Goal: Task Accomplishment & Management: Manage account settings

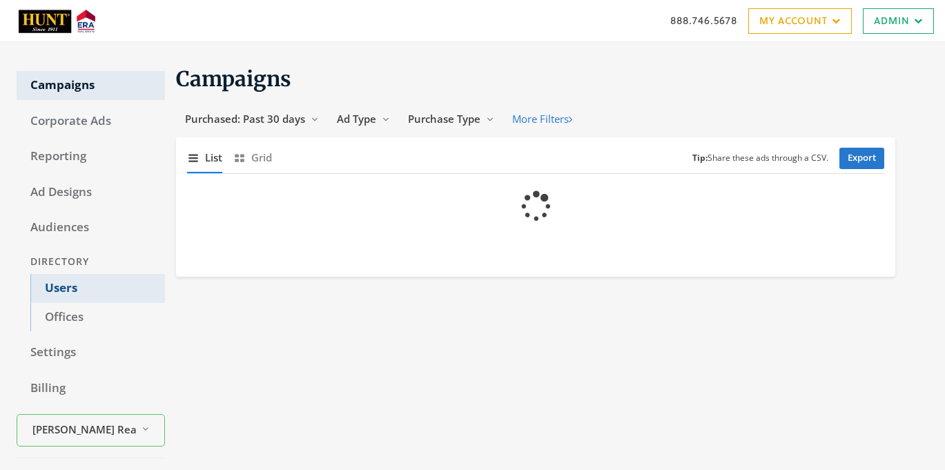
click at [57, 288] on link "Users" at bounding box center [97, 288] width 135 height 29
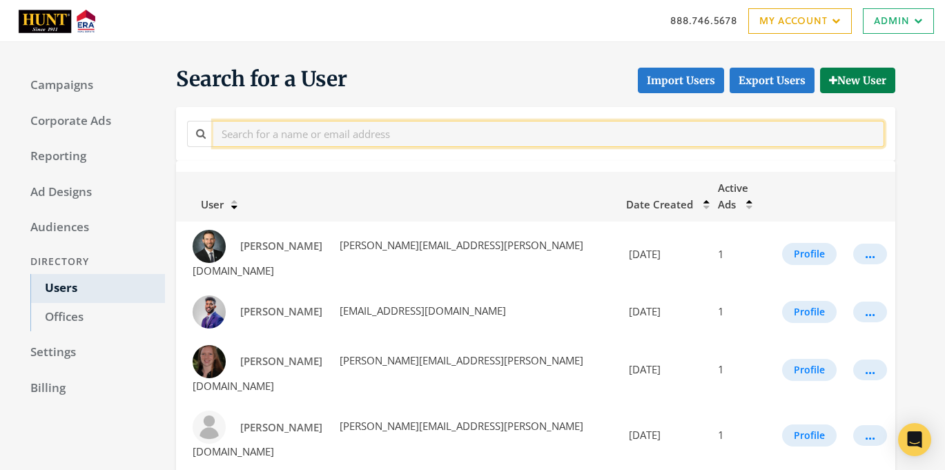
click at [338, 135] on input "text" at bounding box center [548, 134] width 671 height 26
paste input "[PERSON_NAME]"
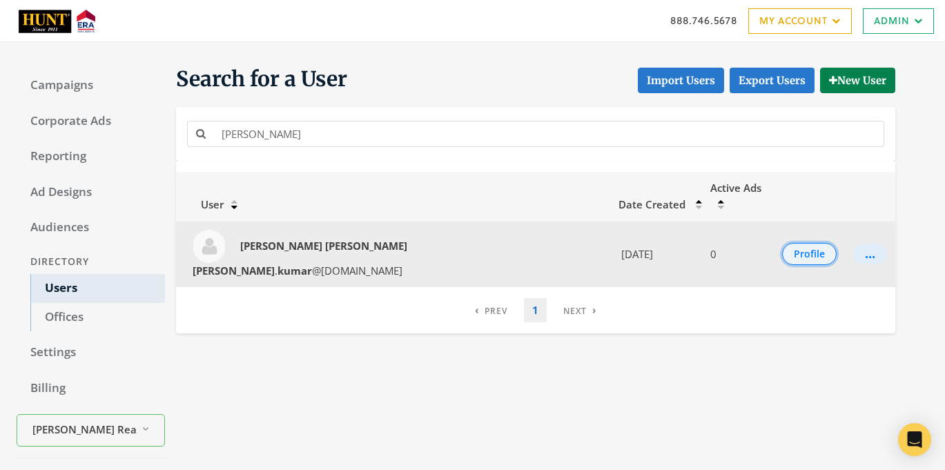
click at [793, 243] on button "Profile" at bounding box center [809, 254] width 55 height 22
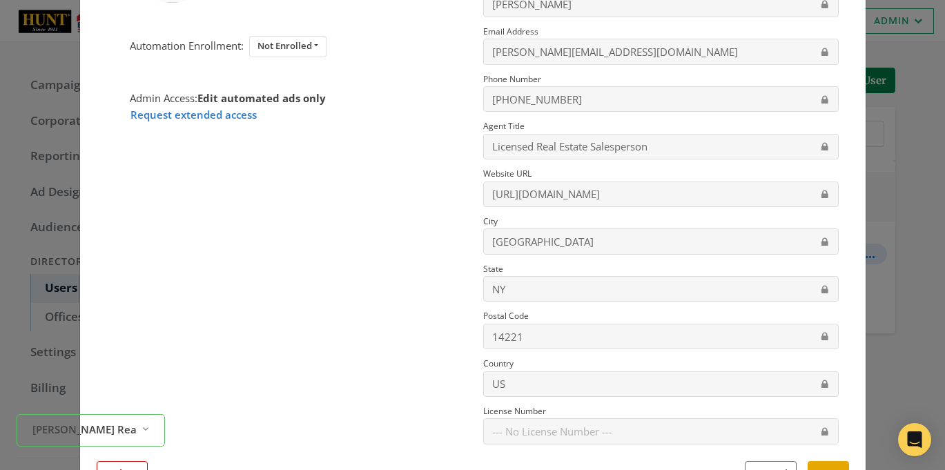
scroll to position [164, 0]
click at [135, 464] on button "Delete" at bounding box center [122, 475] width 51 height 26
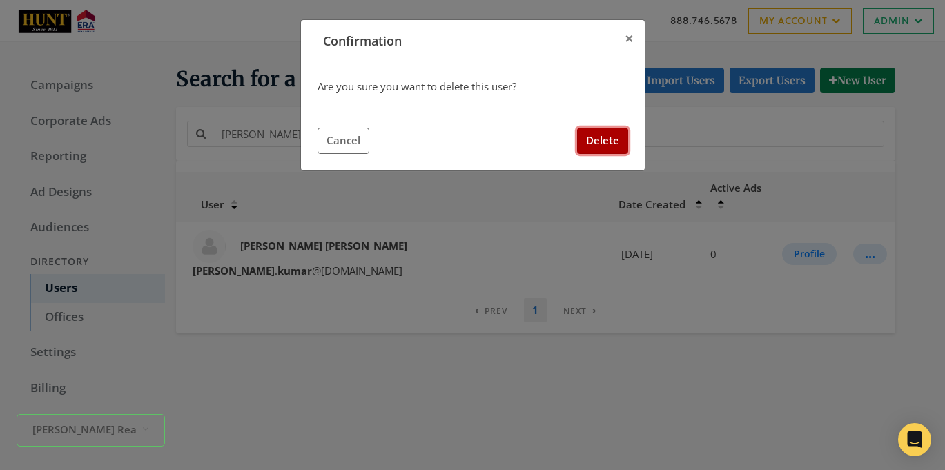
click at [612, 148] on button "Delete" at bounding box center [602, 141] width 51 height 26
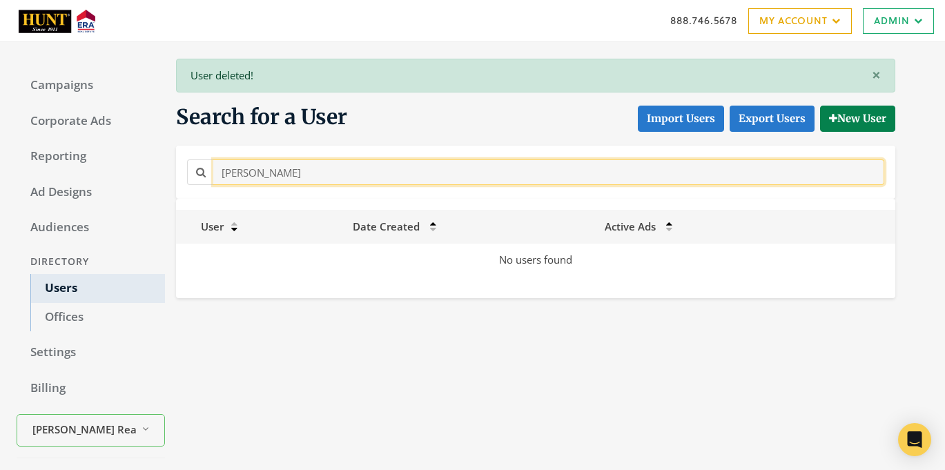
click at [355, 177] on input "[PERSON_NAME]" at bounding box center [548, 172] width 671 height 26
paste input "[PERSON_NAME]"
click at [287, 171] on input "[PERSON_NAME]" at bounding box center [548, 172] width 671 height 26
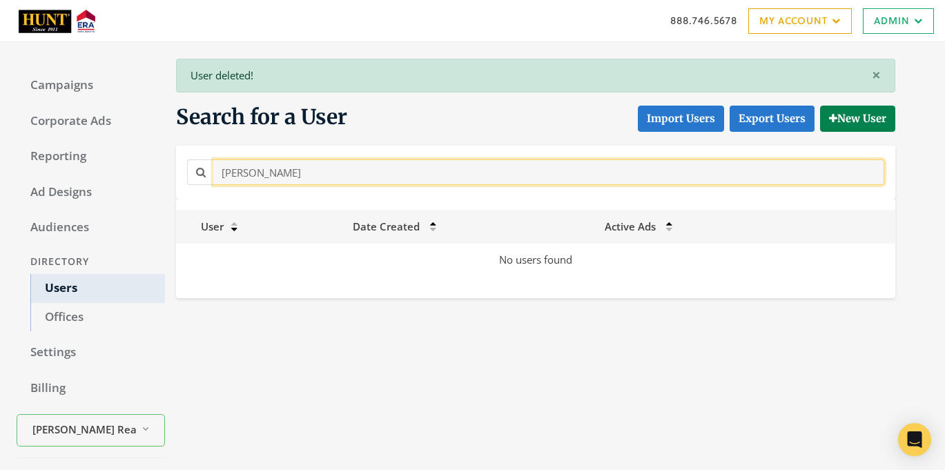
click at [287, 171] on input "[PERSON_NAME]" at bounding box center [548, 172] width 671 height 26
paste input "[PERSON_NAME] [PERSON_NAME]"
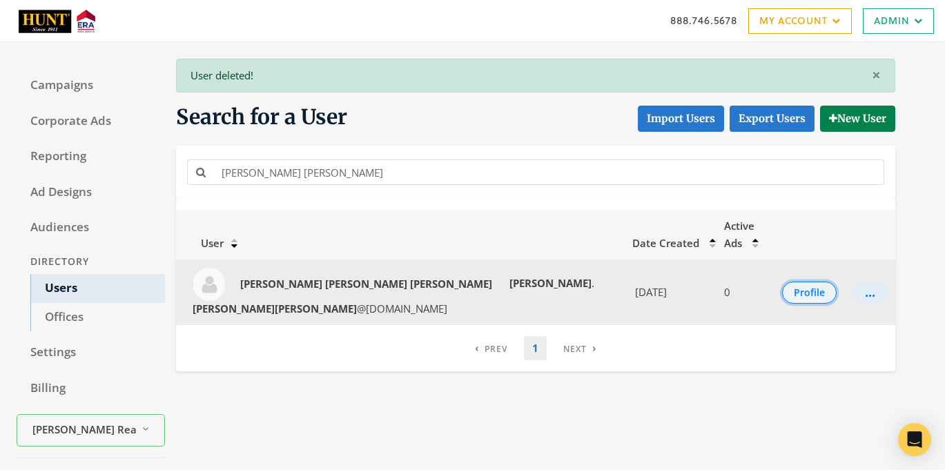
click at [808, 282] on button "Profile" at bounding box center [809, 293] width 55 height 22
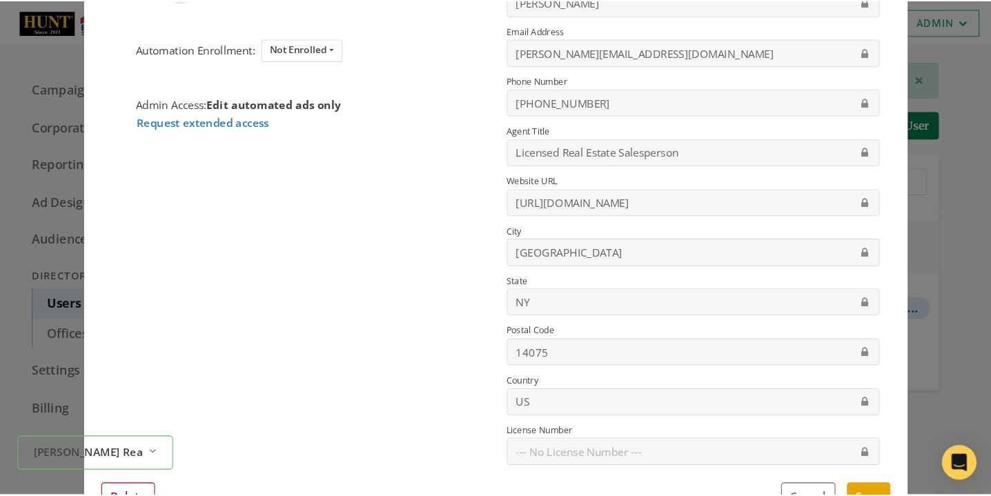
scroll to position [170, 0]
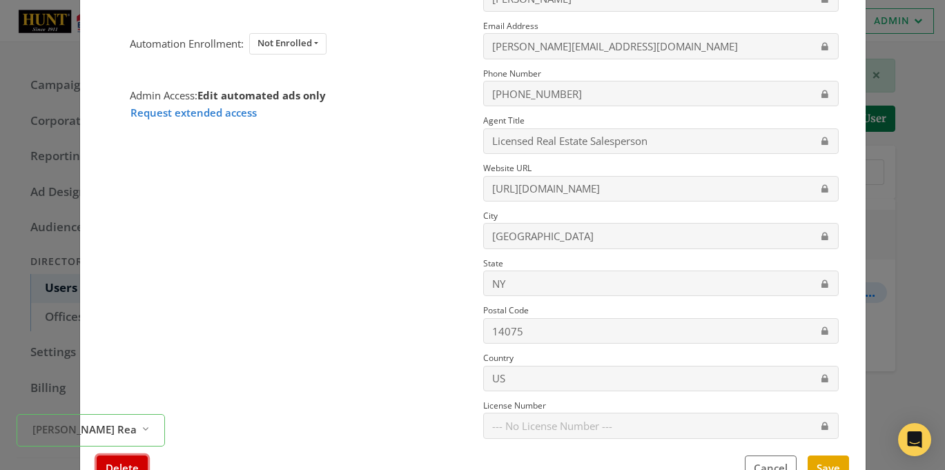
click at [130, 460] on button "Delete" at bounding box center [122, 469] width 51 height 26
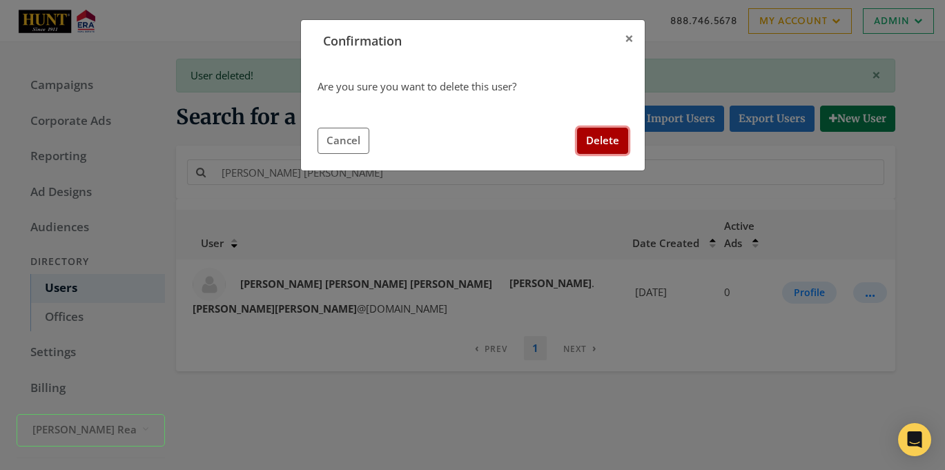
click at [619, 143] on button "Delete" at bounding box center [602, 141] width 51 height 26
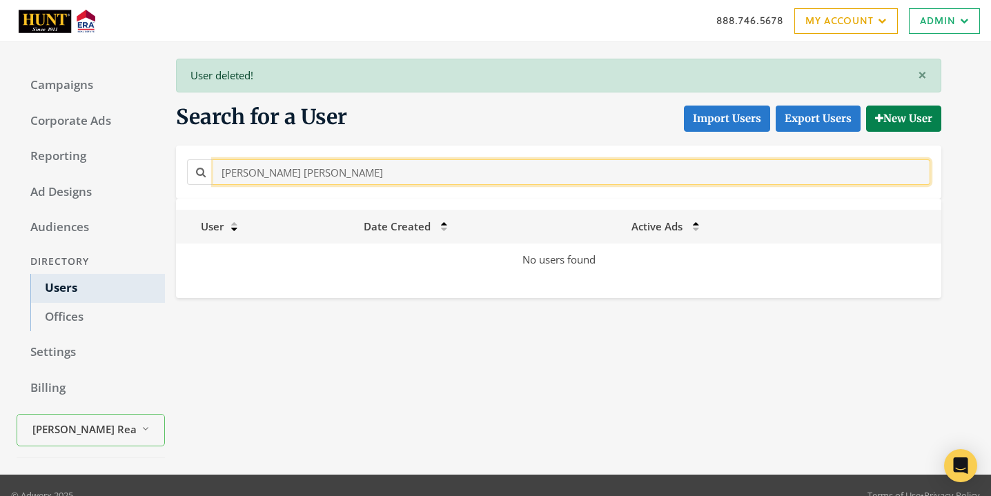
click at [435, 181] on input "[PERSON_NAME] [PERSON_NAME]" at bounding box center [571, 172] width 717 height 26
paste input "[PERSON_NAME]"
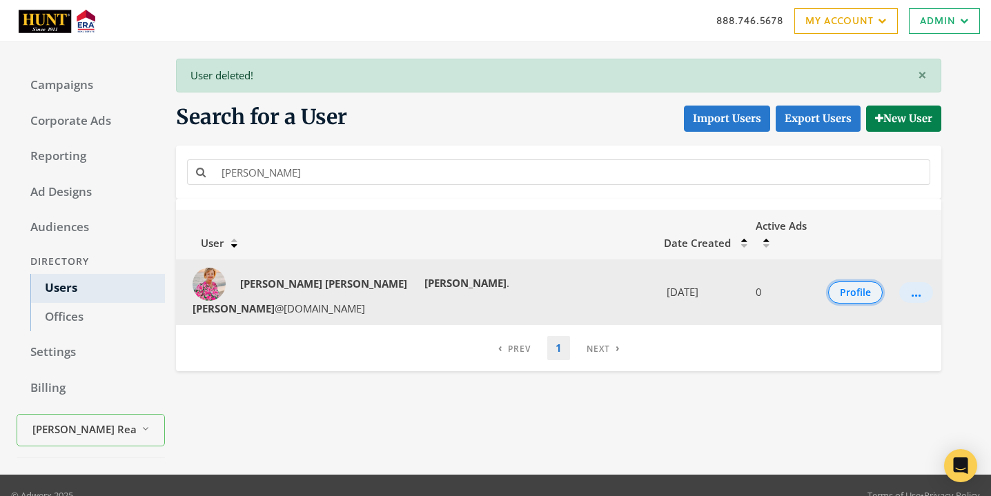
click at [840, 282] on button "Profile" at bounding box center [855, 293] width 55 height 22
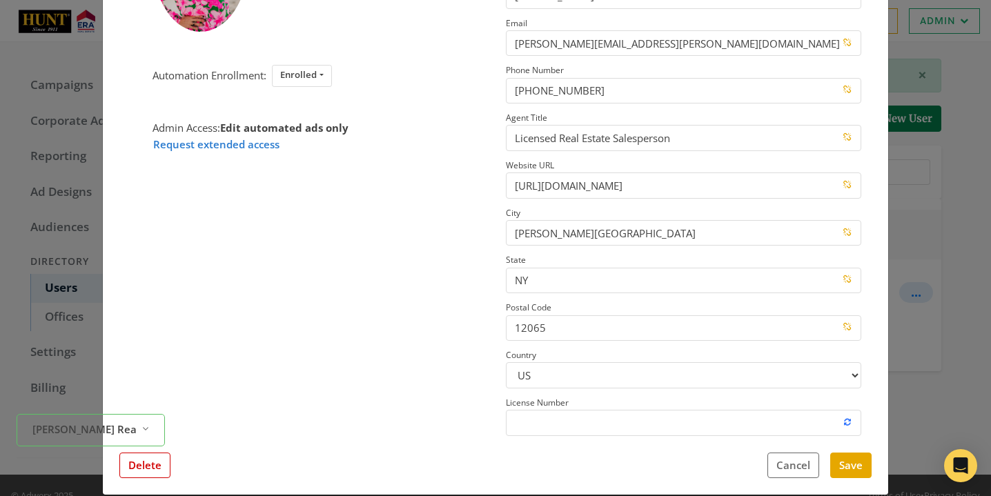
scroll to position [188, 0]
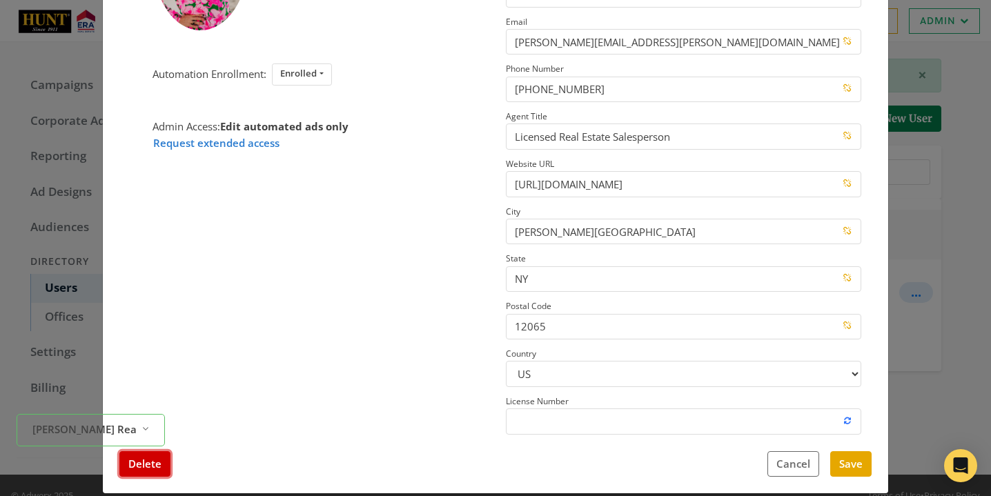
click at [147, 466] on button "Delete" at bounding box center [144, 465] width 51 height 26
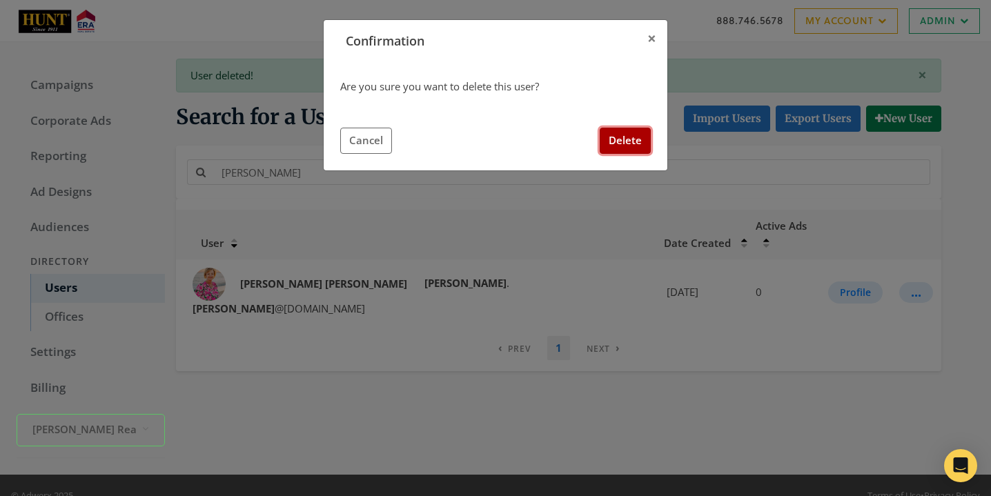
click at [622, 132] on button "Delete" at bounding box center [625, 141] width 51 height 26
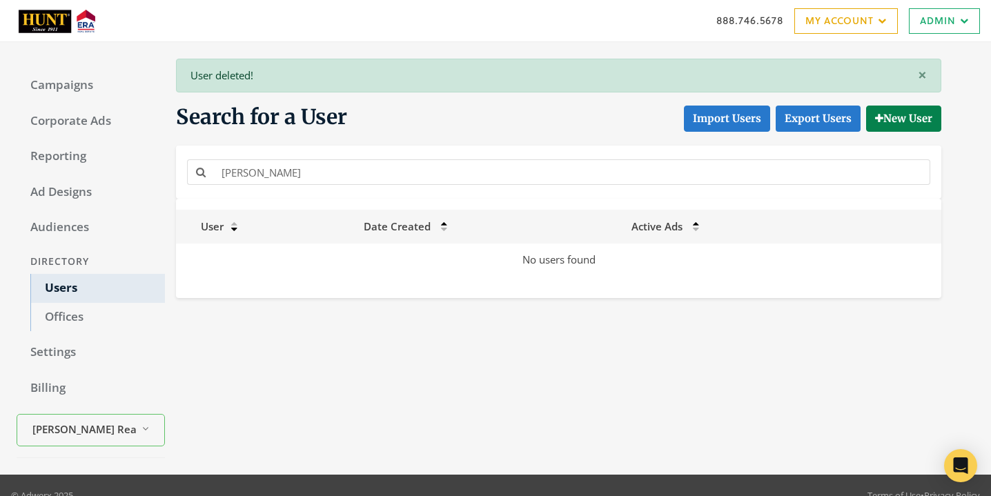
click at [398, 153] on div "[PERSON_NAME]" at bounding box center [559, 172] width 766 height 53
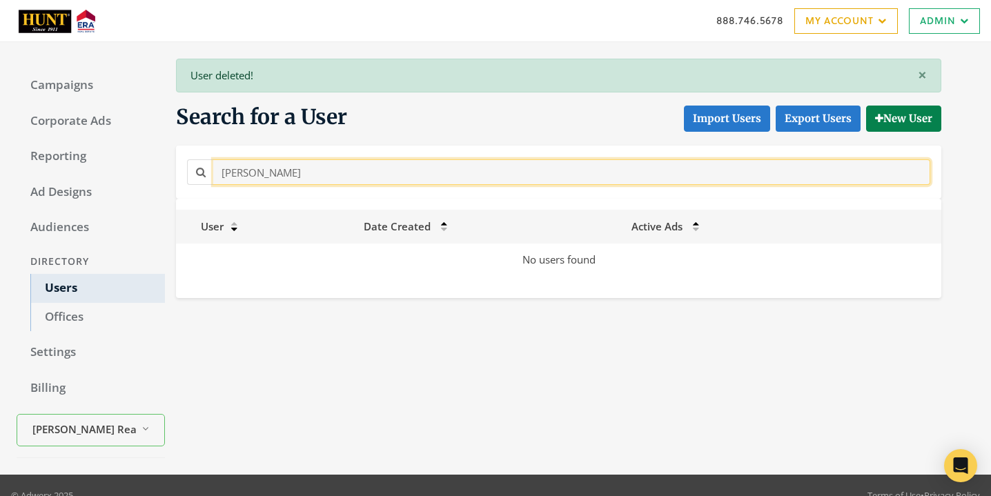
click at [398, 174] on input "[PERSON_NAME]" at bounding box center [571, 172] width 717 height 26
paste input "[PERSON_NAME]"
click at [387, 168] on input "[PERSON_NAME]" at bounding box center [571, 172] width 717 height 26
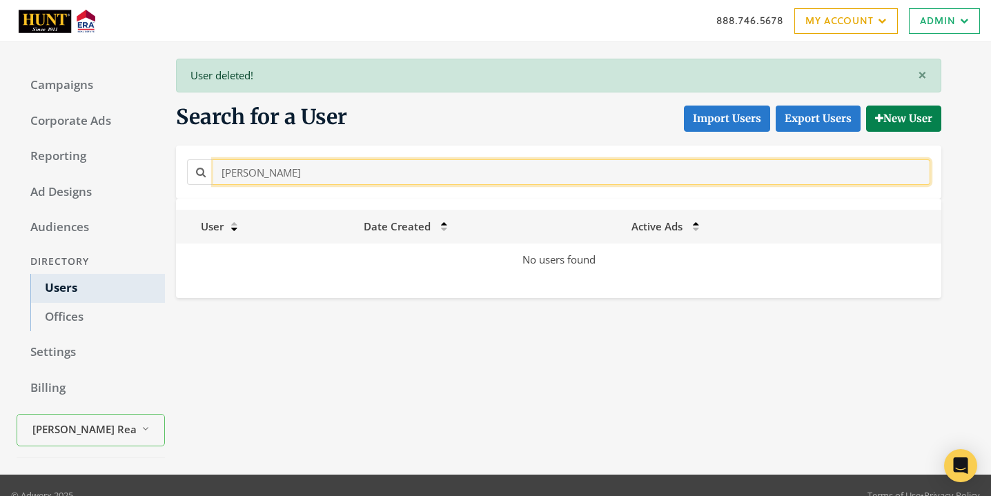
click at [387, 168] on input "[PERSON_NAME]" at bounding box center [571, 172] width 717 height 26
paste input "[PERSON_NAME]"
click at [246, 165] on input "[PERSON_NAME]" at bounding box center [571, 172] width 717 height 26
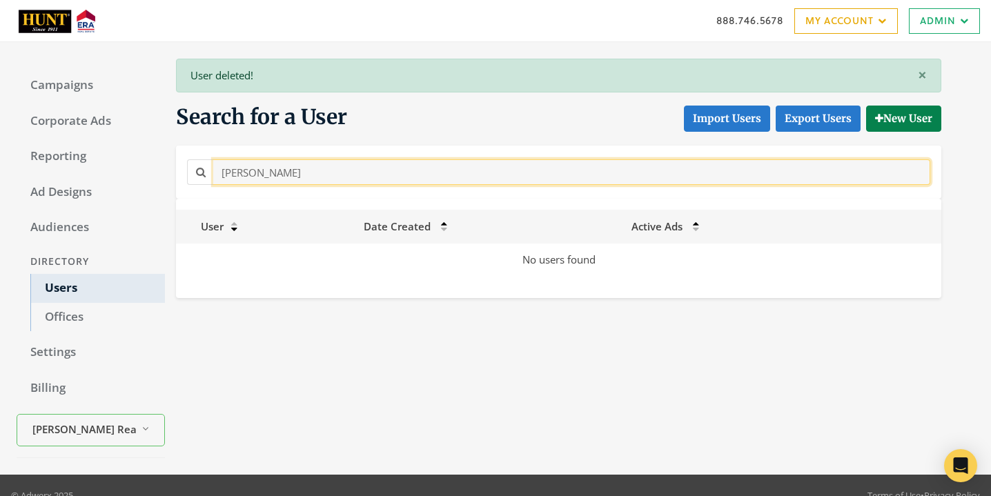
click at [246, 165] on input "[PERSON_NAME]" at bounding box center [571, 172] width 717 height 26
paste input "[PERSON_NAME]"
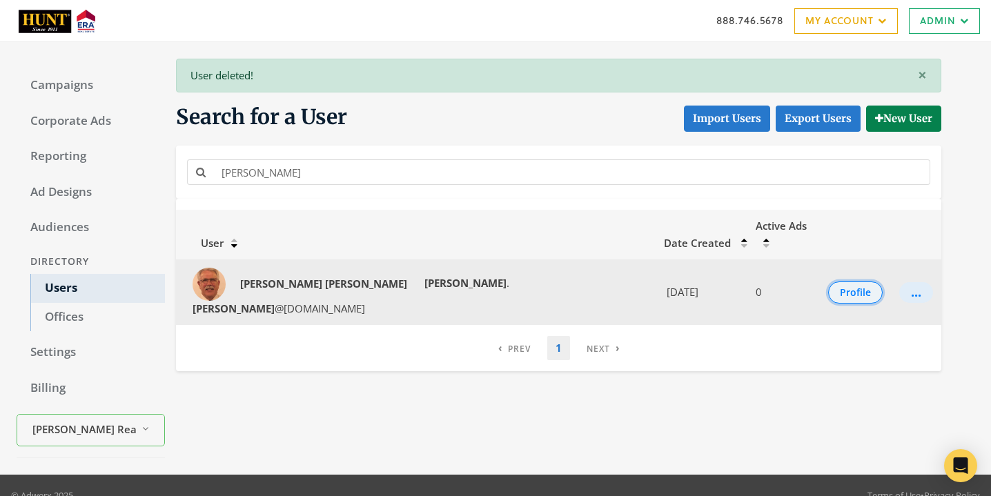
click at [845, 282] on button "Profile" at bounding box center [855, 293] width 55 height 22
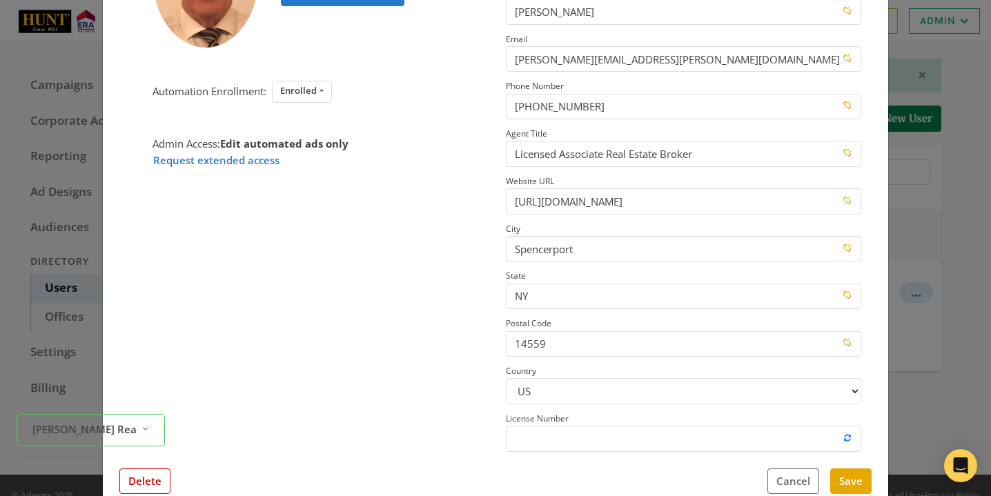
scroll to position [171, 0]
click at [146, 469] on button "Delete" at bounding box center [144, 481] width 51 height 26
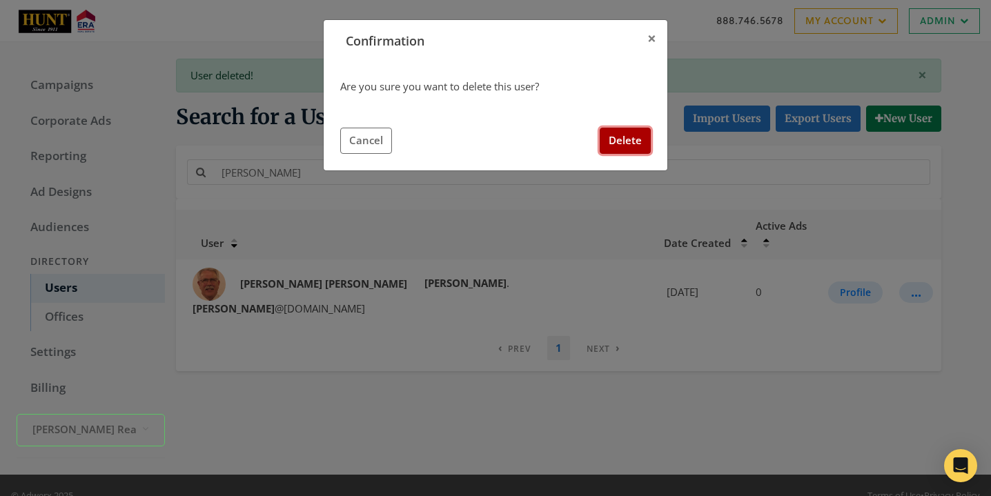
click at [630, 141] on button "Delete" at bounding box center [625, 141] width 51 height 26
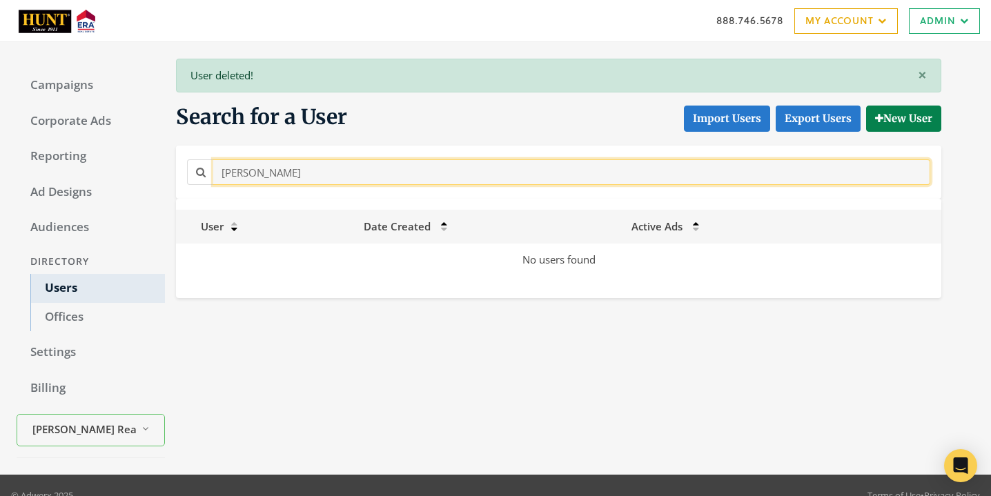
click at [370, 171] on input "[PERSON_NAME]" at bounding box center [571, 172] width 717 height 26
paste input "[PERSON_NAME]"
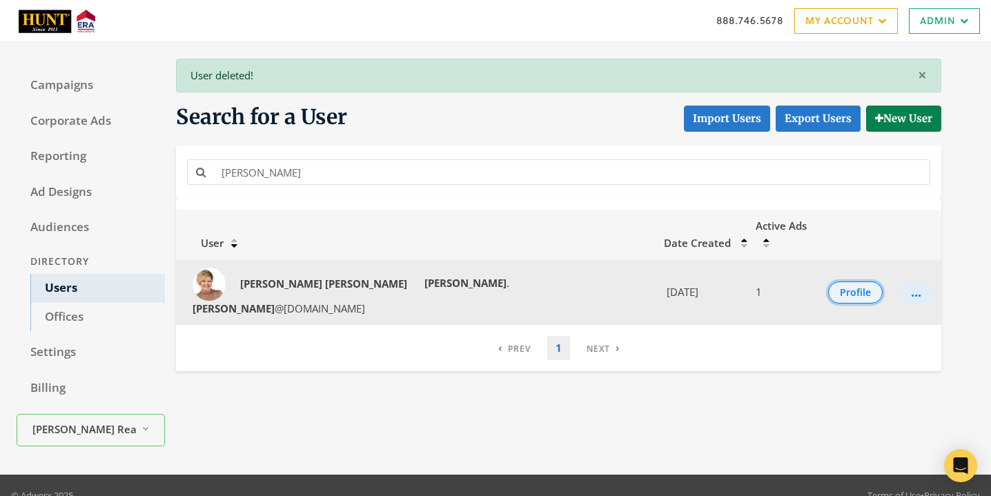
click at [843, 282] on button "Profile" at bounding box center [855, 293] width 55 height 22
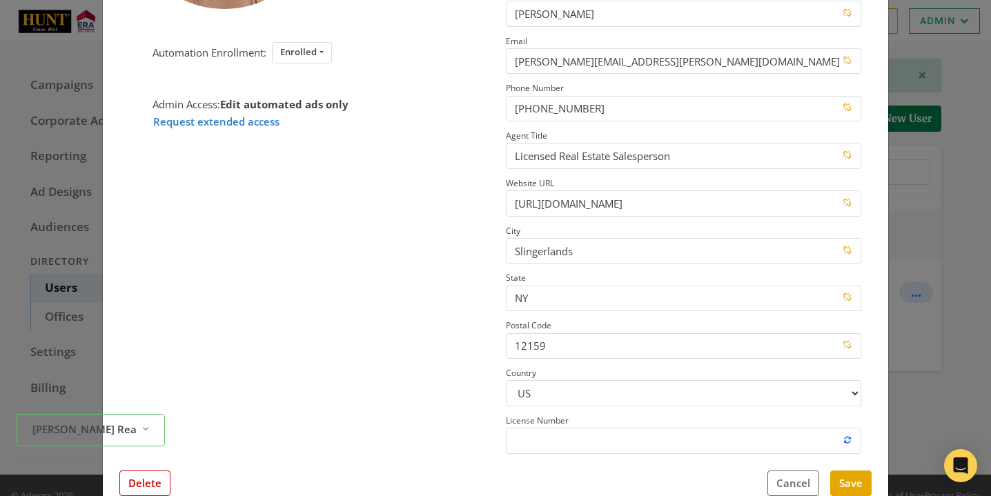
scroll to position [168, 0]
click at [156, 469] on button "Delete" at bounding box center [144, 485] width 51 height 26
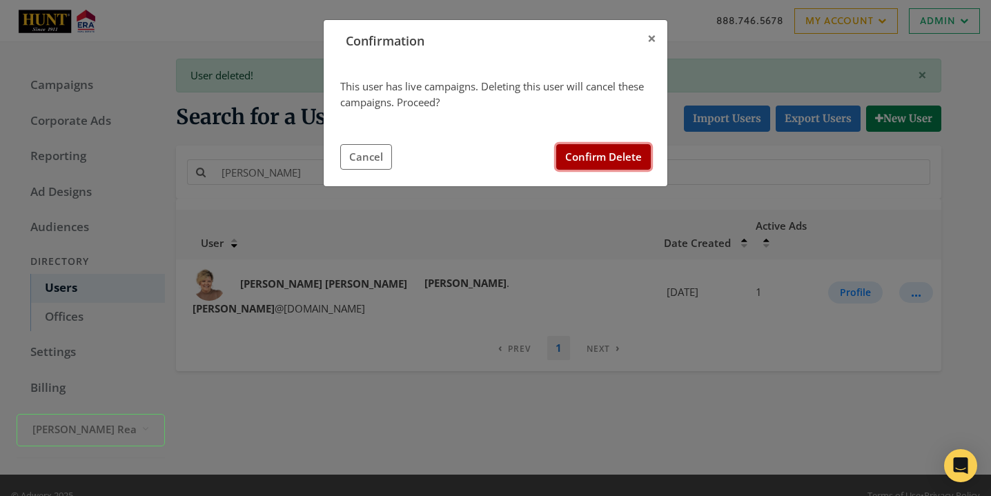
click at [610, 154] on button "Confirm Delete" at bounding box center [603, 157] width 95 height 26
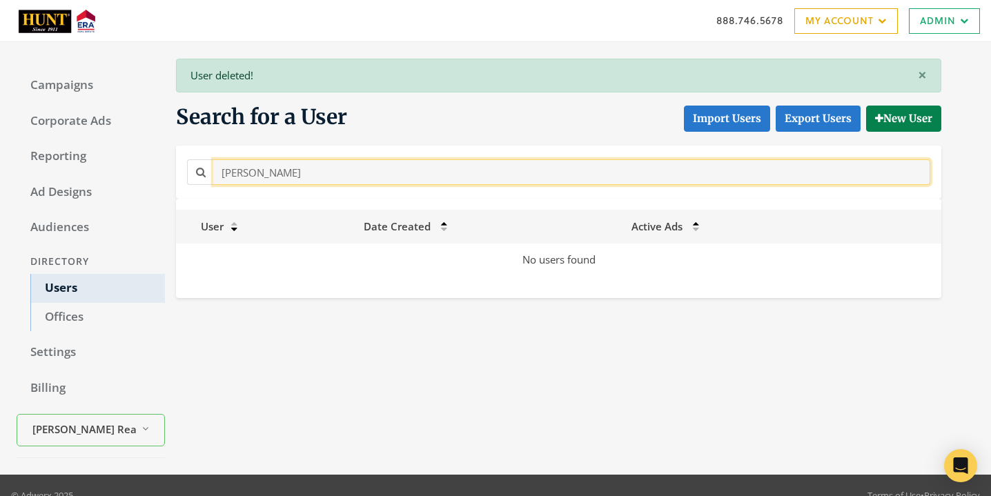
click at [405, 176] on input "[PERSON_NAME]" at bounding box center [571, 172] width 717 height 26
paste input "[PERSON_NAME]"
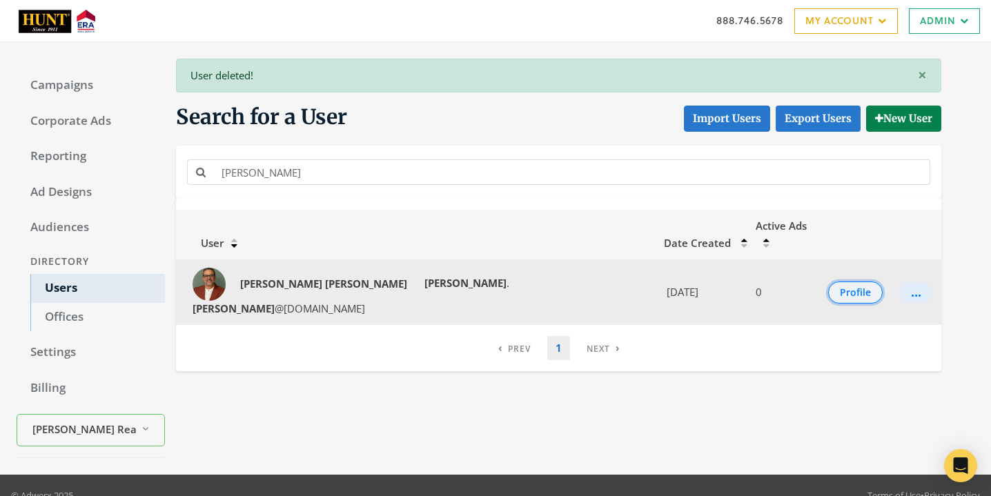
click at [847, 282] on button "Profile" at bounding box center [855, 293] width 55 height 22
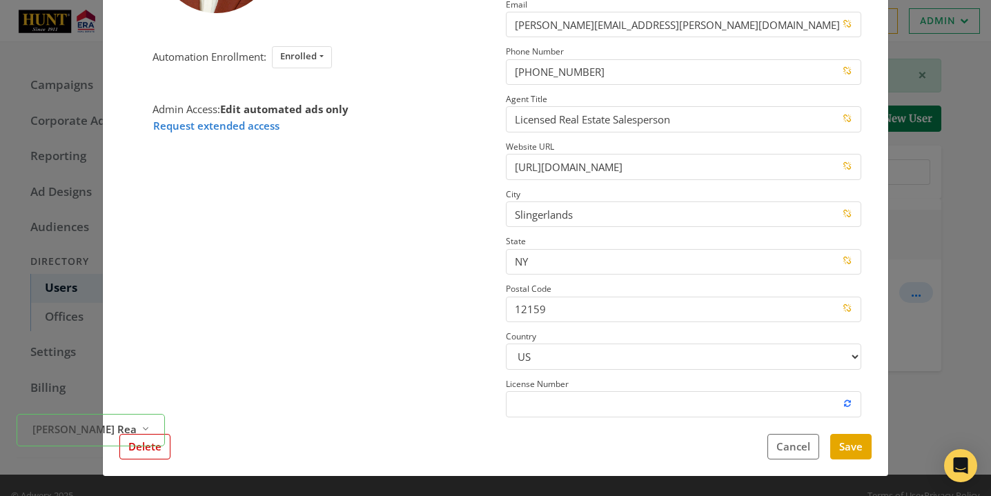
scroll to position [182, 0]
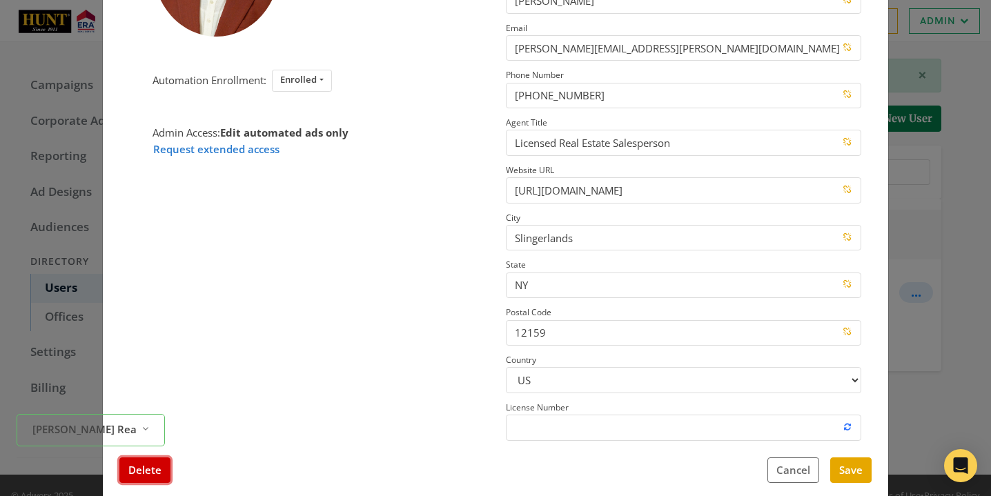
click at [145, 469] on button "Delete" at bounding box center [144, 471] width 51 height 26
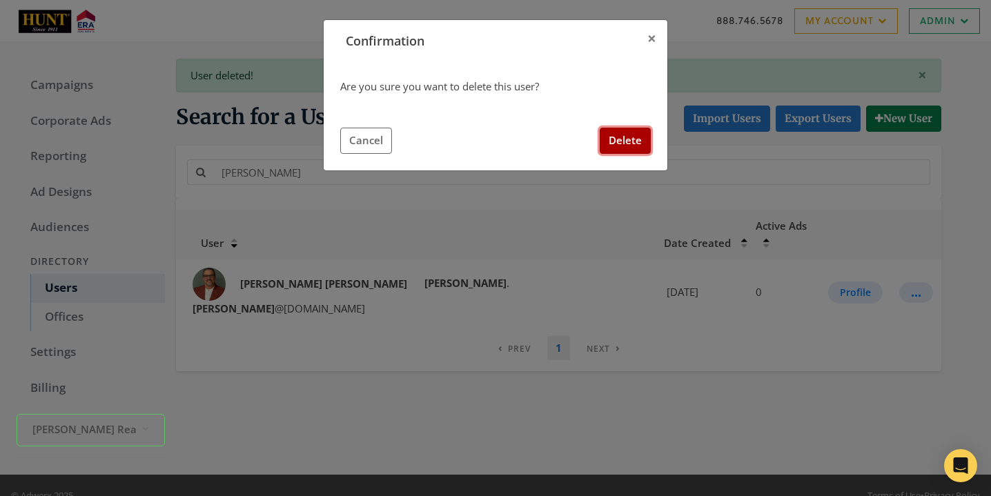
click at [648, 130] on button "Delete" at bounding box center [625, 141] width 51 height 26
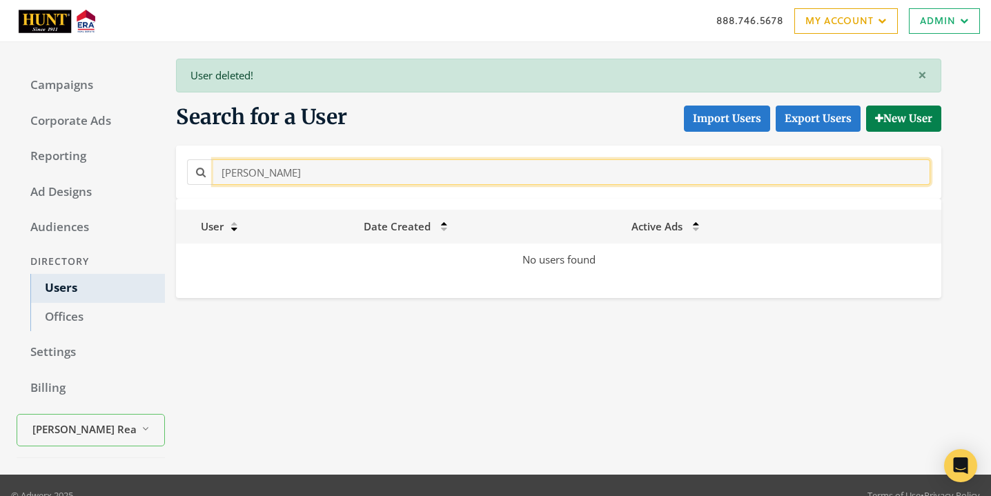
click at [446, 172] on input "[PERSON_NAME]" at bounding box center [571, 172] width 717 height 26
paste input "[PERSON_NAME]"
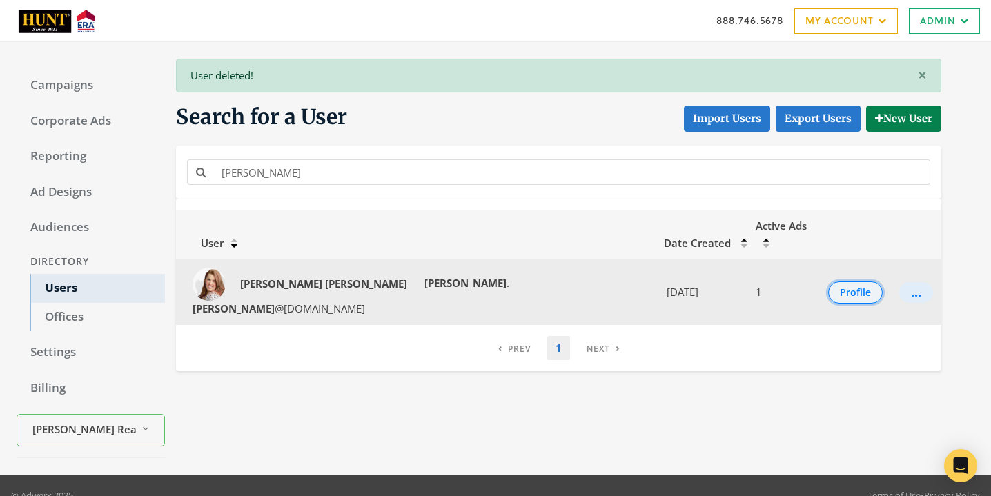
click at [849, 282] on button "Profile" at bounding box center [855, 293] width 55 height 22
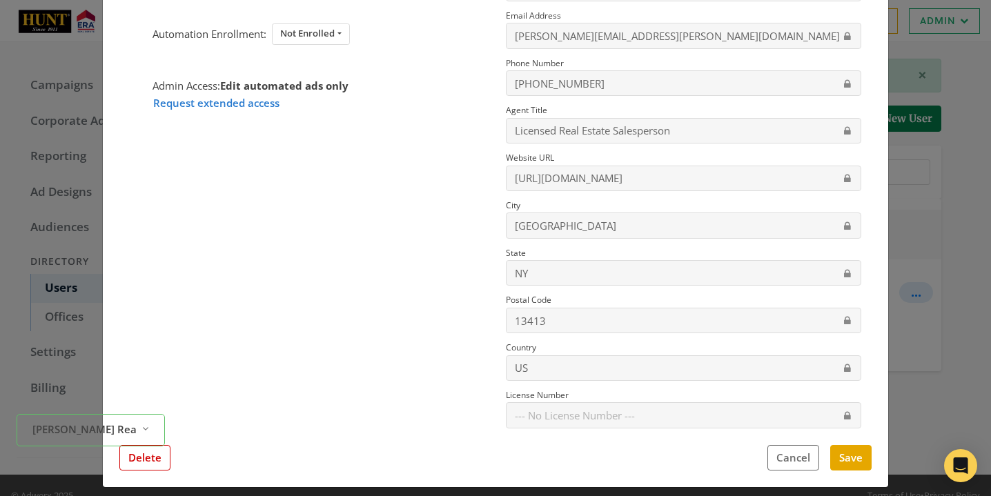
scroll to position [189, 0]
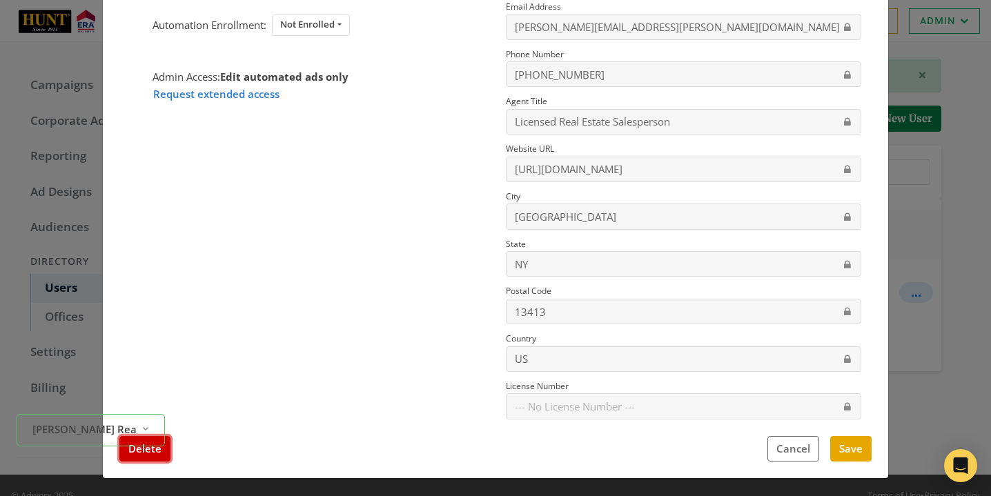
click at [146, 458] on button "Delete" at bounding box center [144, 449] width 51 height 26
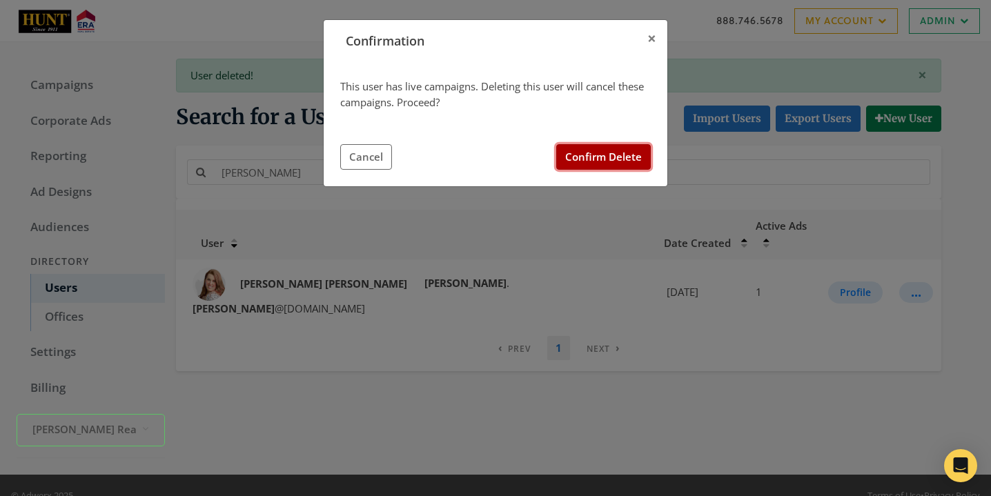
click at [604, 162] on button "Confirm Delete" at bounding box center [603, 157] width 95 height 26
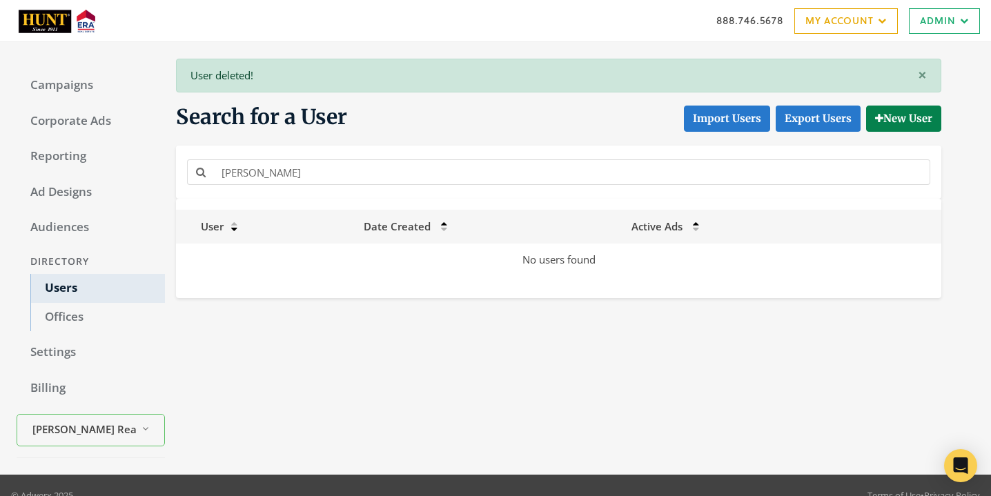
click at [310, 148] on div "[PERSON_NAME]" at bounding box center [559, 172] width 766 height 53
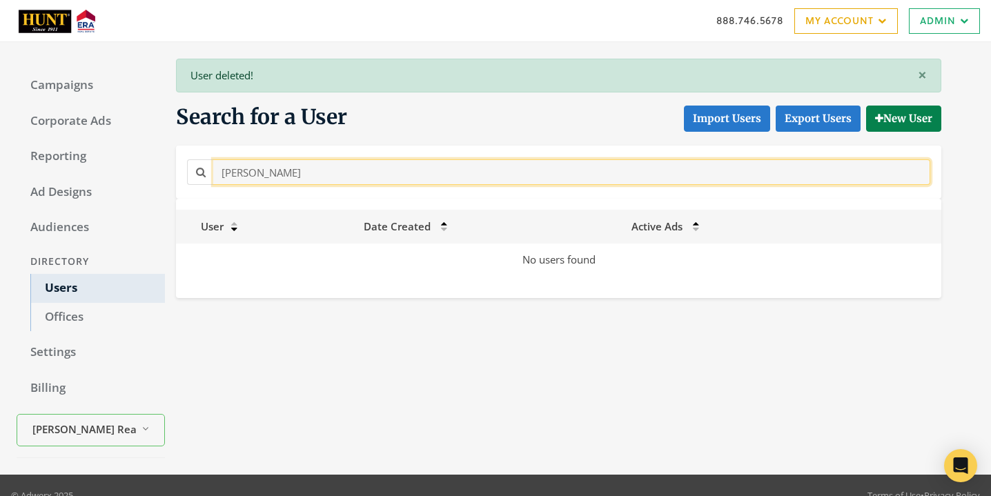
click at [310, 168] on input "[PERSON_NAME]" at bounding box center [571, 172] width 717 height 26
paste input "[PERSON_NAME]"
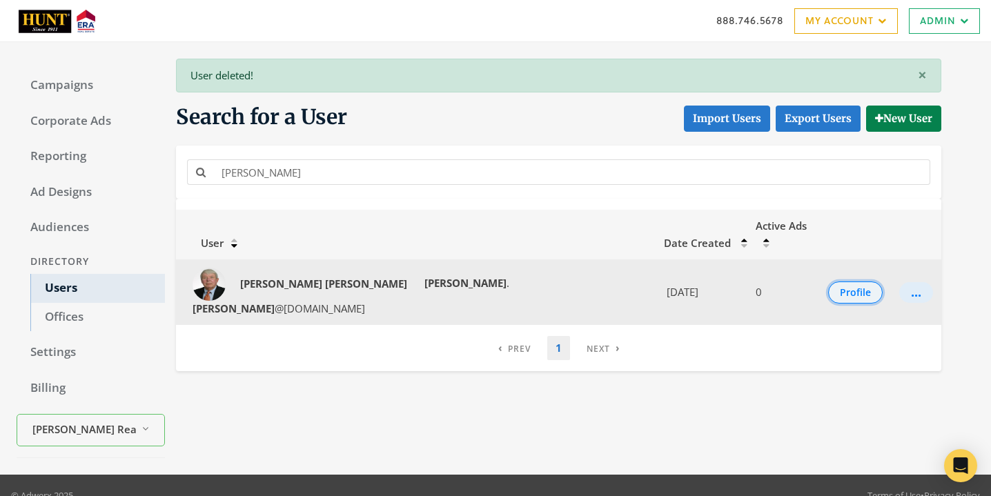
click at [828, 282] on button "Profile" at bounding box center [855, 293] width 55 height 22
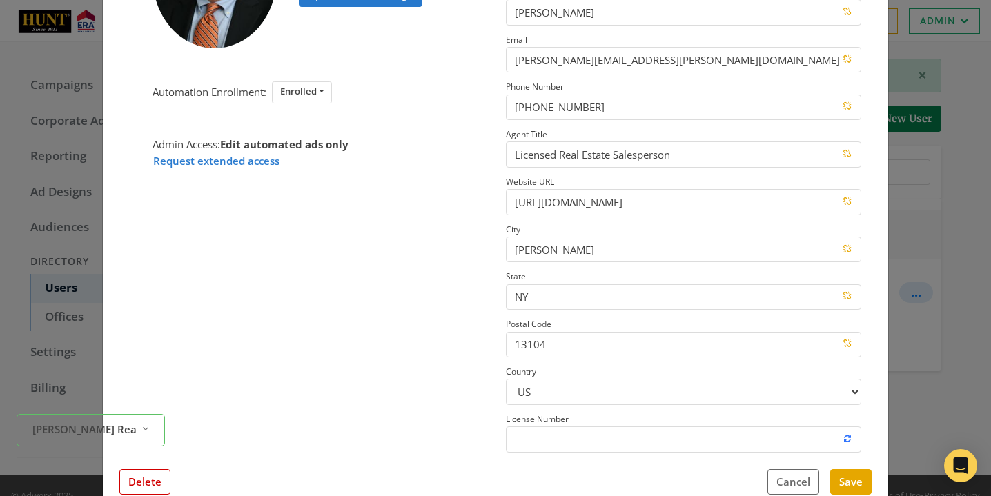
scroll to position [173, 0]
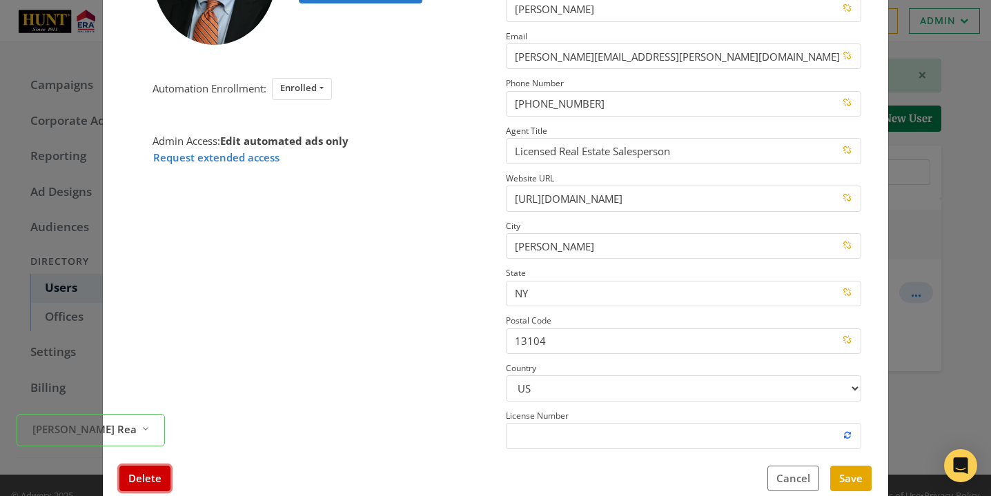
click at [156, 469] on button "Delete" at bounding box center [144, 479] width 51 height 26
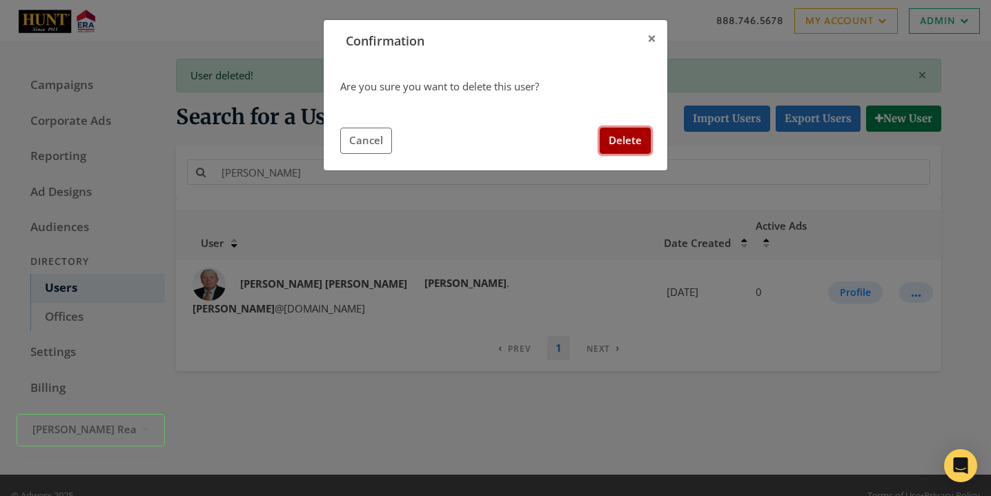
click at [619, 142] on button "Delete" at bounding box center [625, 141] width 51 height 26
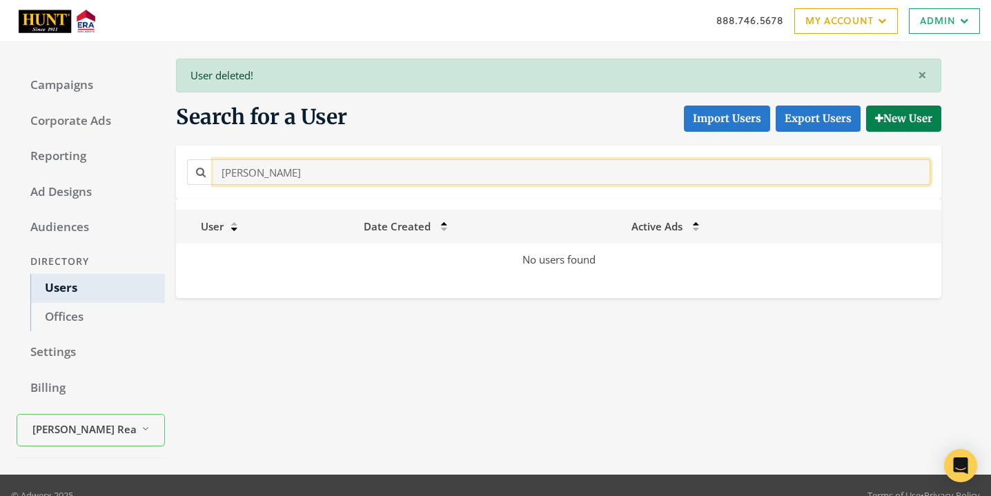
click at [255, 180] on input "[PERSON_NAME]" at bounding box center [571, 172] width 717 height 26
paste input "[PERSON_NAME]"
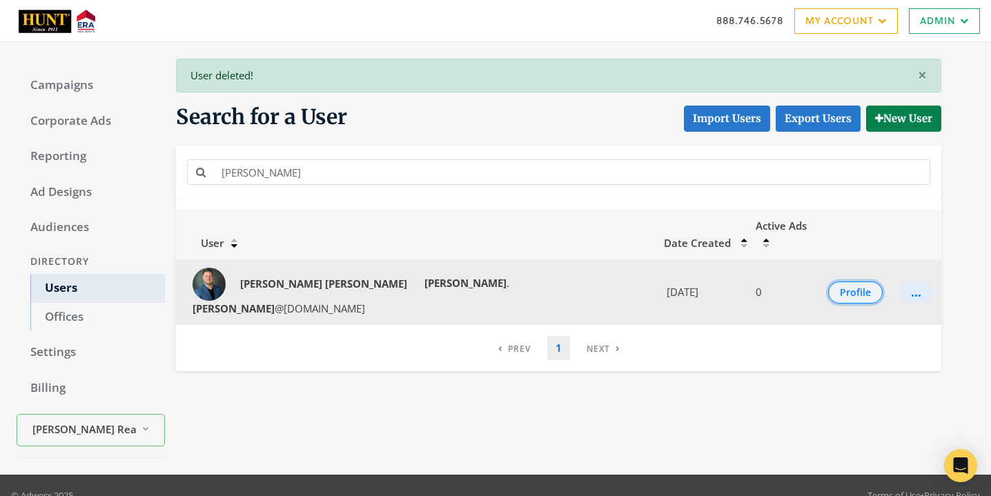
click at [833, 282] on button "Profile" at bounding box center [855, 293] width 55 height 22
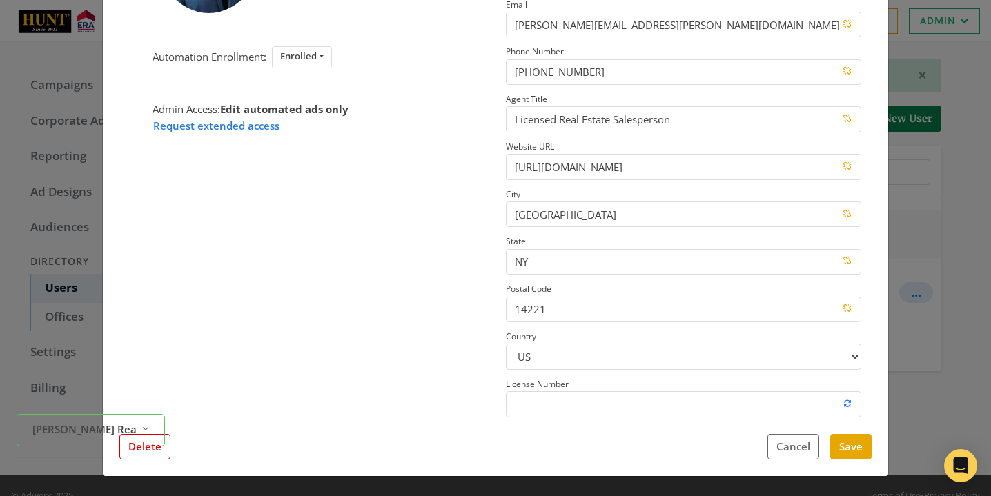
scroll to position [182, 0]
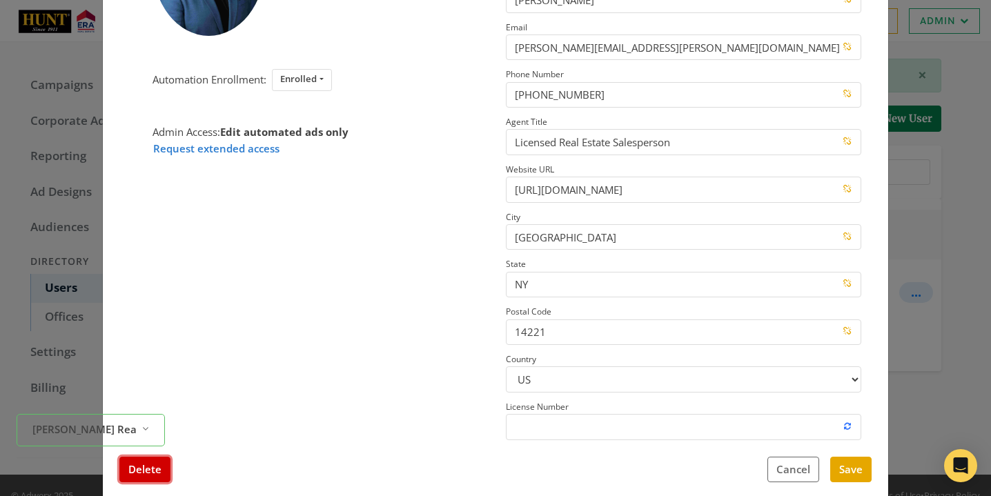
click at [145, 469] on button "Delete" at bounding box center [144, 470] width 51 height 26
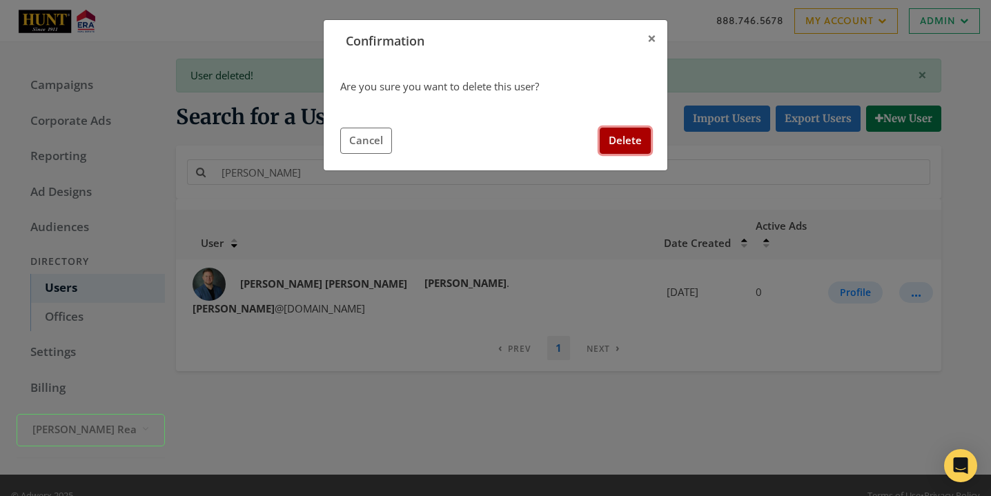
click at [628, 130] on button "Delete" at bounding box center [625, 141] width 51 height 26
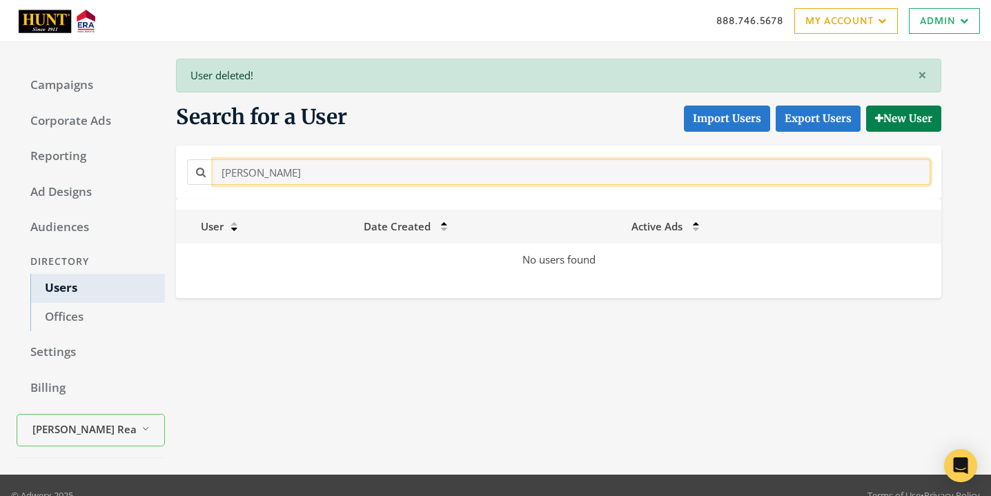
click at [501, 168] on input "[PERSON_NAME]" at bounding box center [571, 172] width 717 height 26
paste input "[PERSON_NAME]"
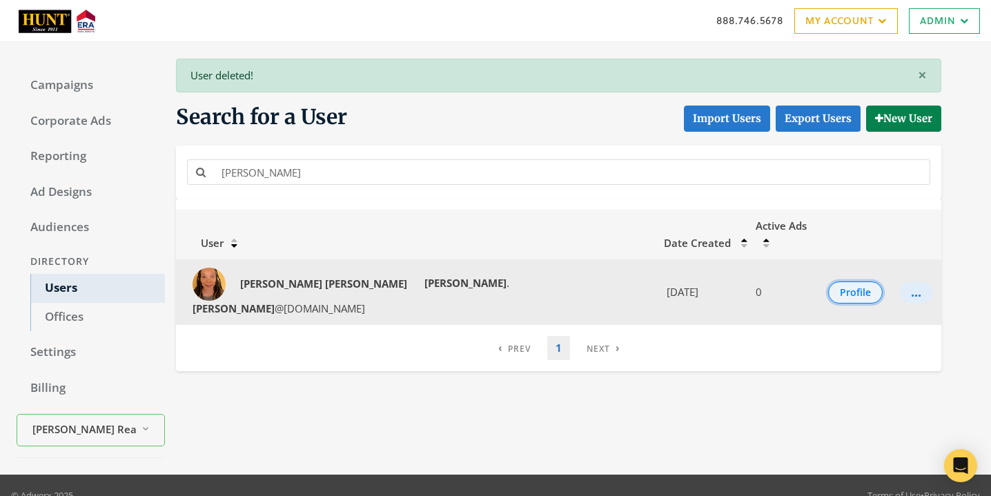
click at [848, 282] on button "Profile" at bounding box center [855, 293] width 55 height 22
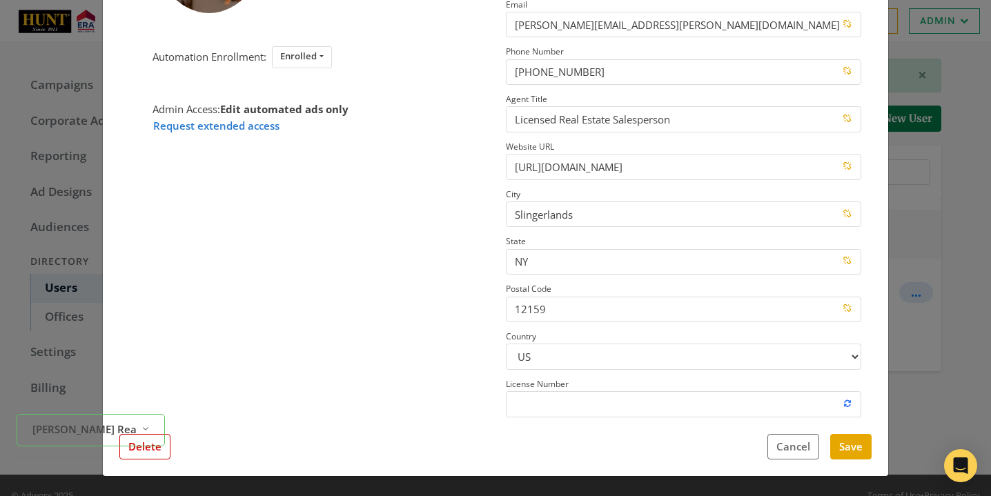
scroll to position [171, 0]
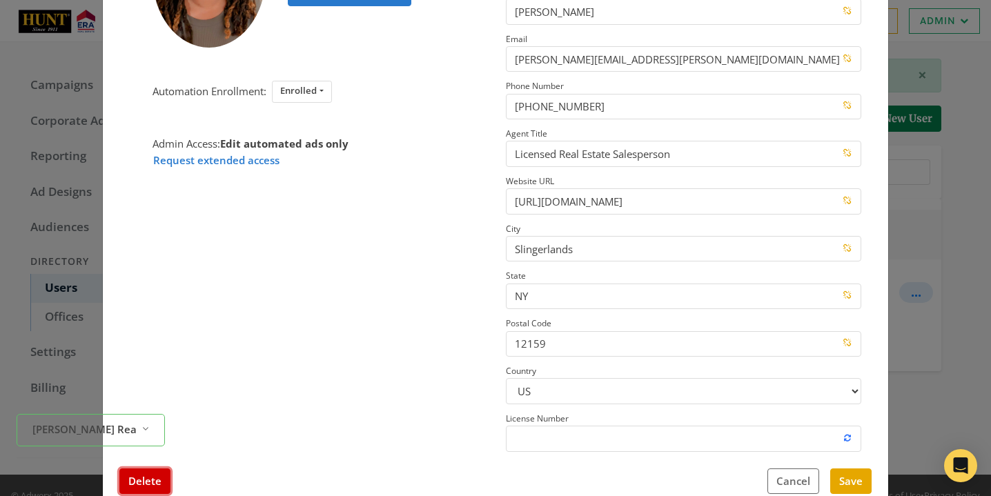
click at [133, 469] on button "Delete" at bounding box center [144, 482] width 51 height 26
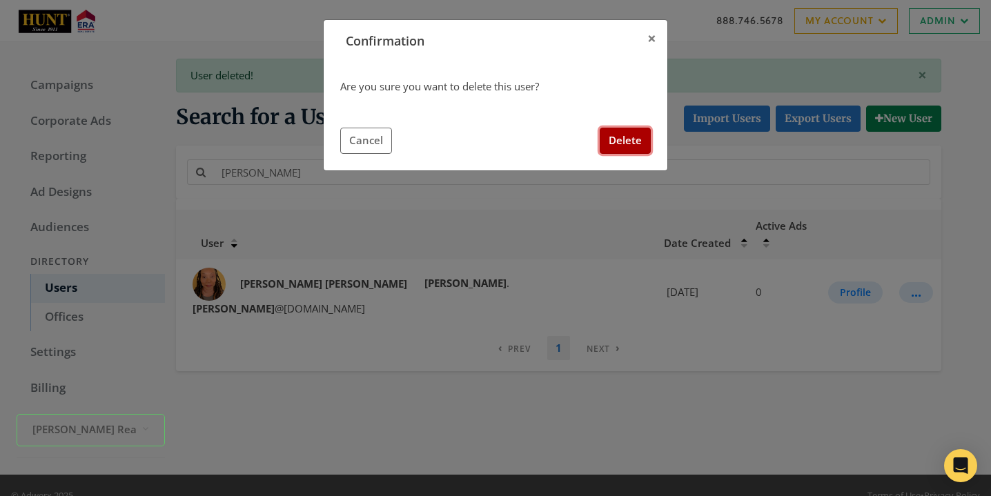
click at [631, 135] on button "Delete" at bounding box center [625, 141] width 51 height 26
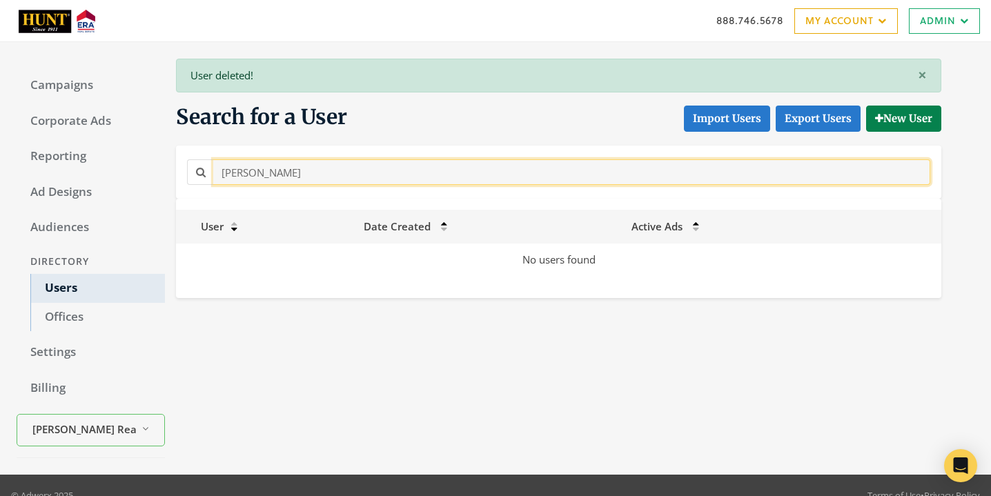
click at [405, 177] on input "[PERSON_NAME]" at bounding box center [571, 172] width 717 height 26
paste input "[PERSON_NAME]"
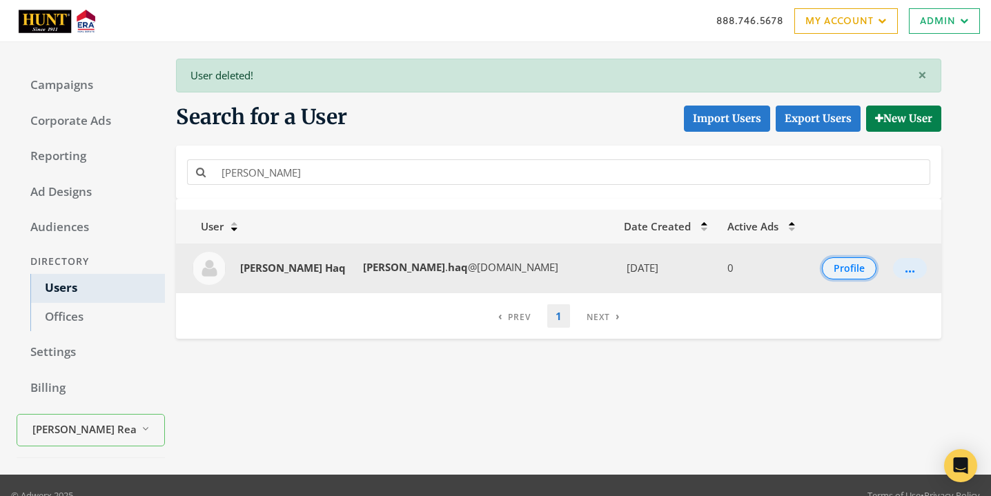
click at [831, 263] on button "Profile" at bounding box center [849, 269] width 55 height 22
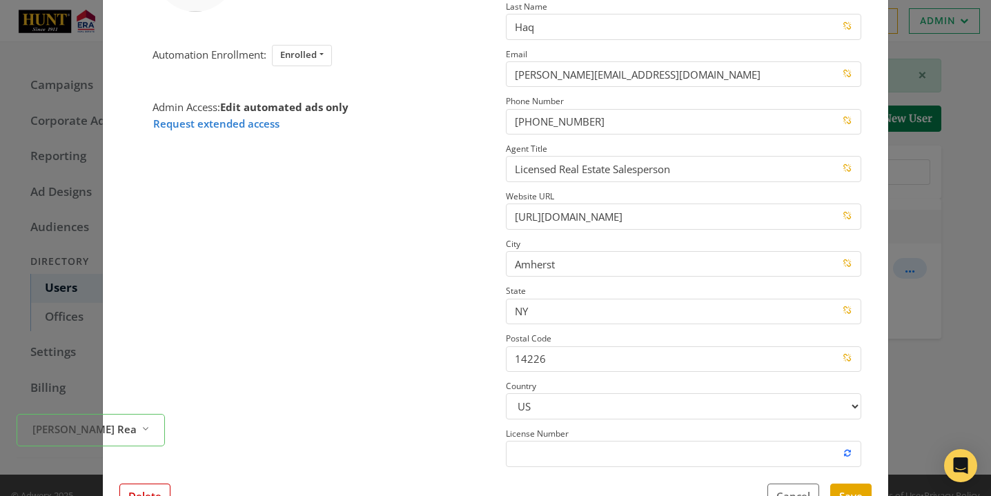
scroll to position [174, 0]
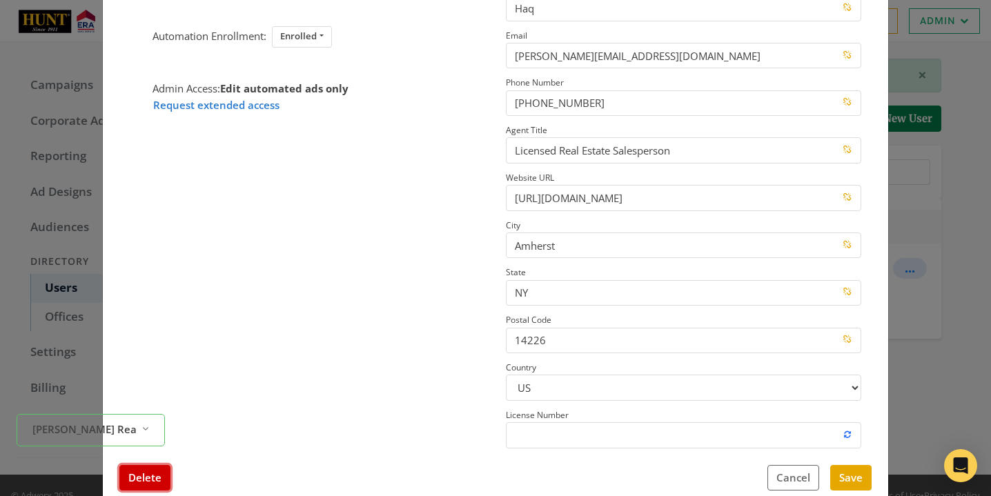
click at [154, 469] on button "Delete" at bounding box center [144, 478] width 51 height 26
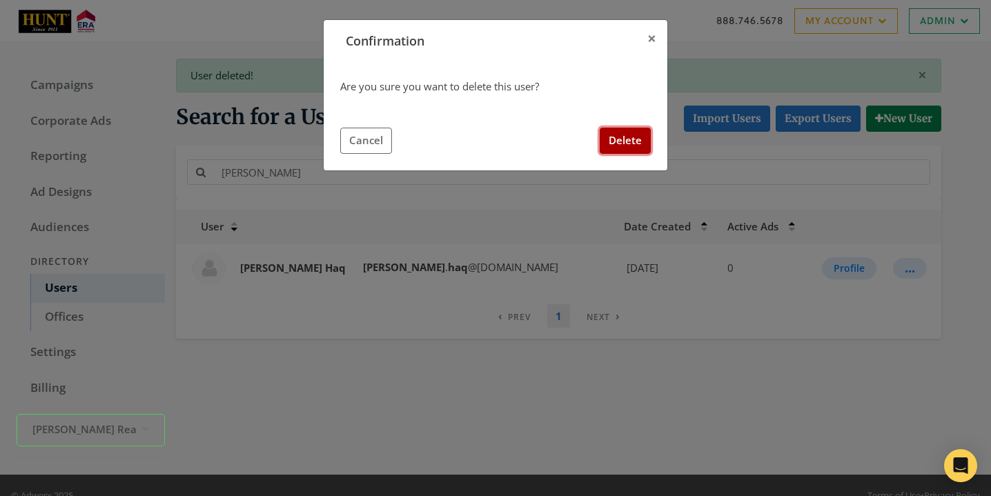
click at [650, 142] on button "Delete" at bounding box center [625, 141] width 51 height 26
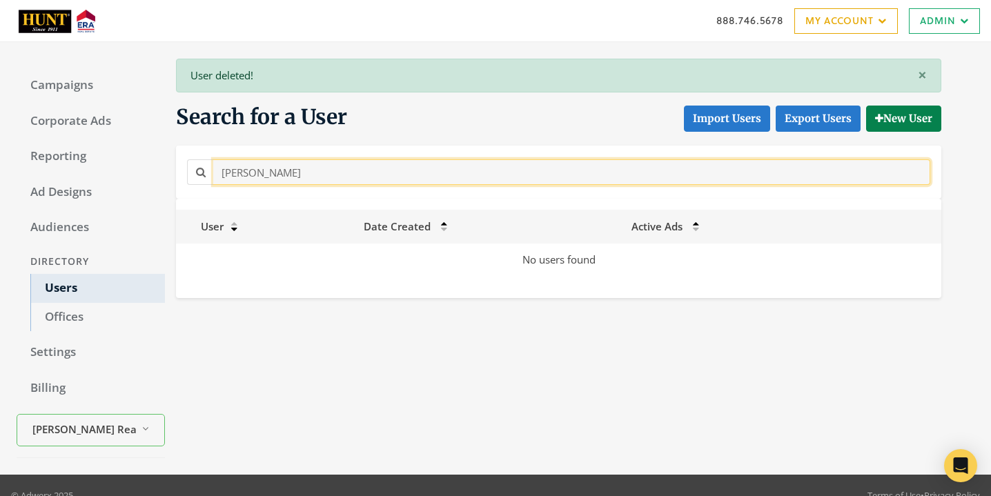
click at [373, 175] on input "[PERSON_NAME]" at bounding box center [571, 172] width 717 height 26
paste input "[PERSON_NAME]"
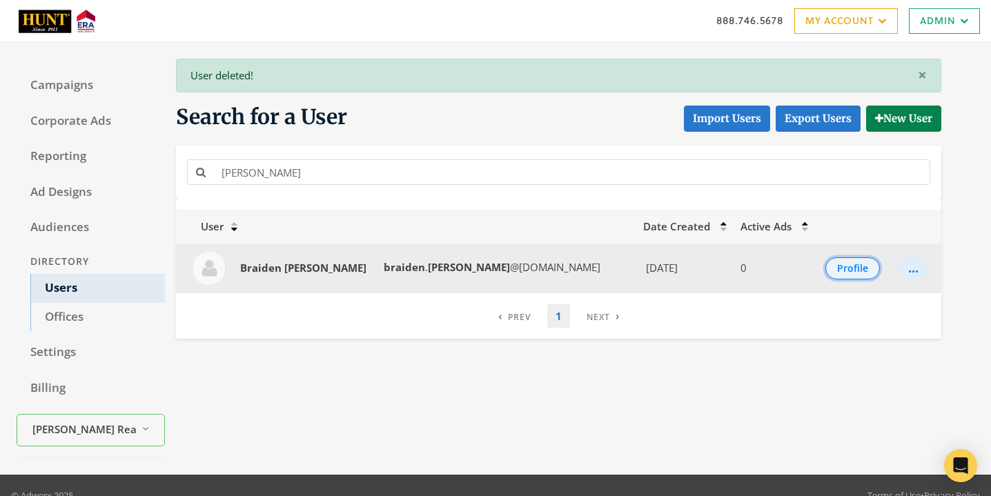
click at [844, 278] on button "Profile" at bounding box center [853, 269] width 55 height 22
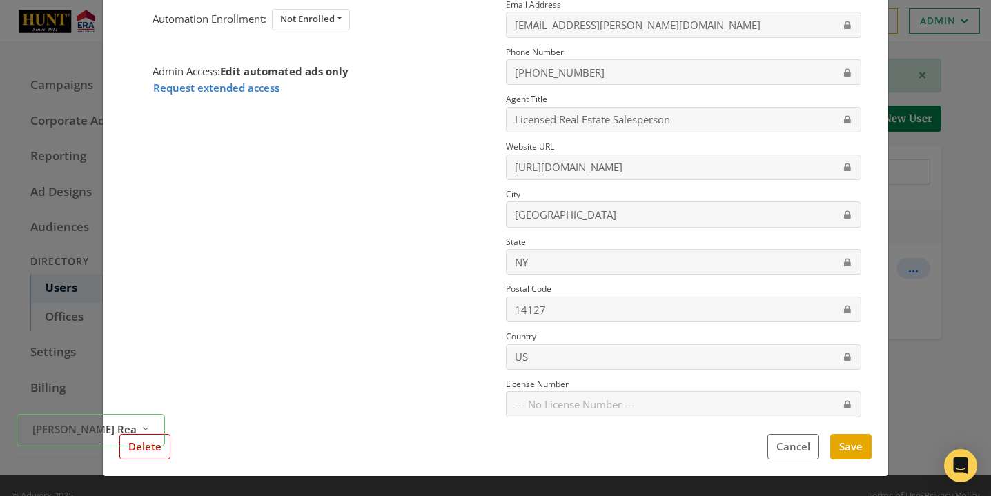
scroll to position [191, 0]
click at [166, 458] on button "Delete" at bounding box center [144, 448] width 51 height 26
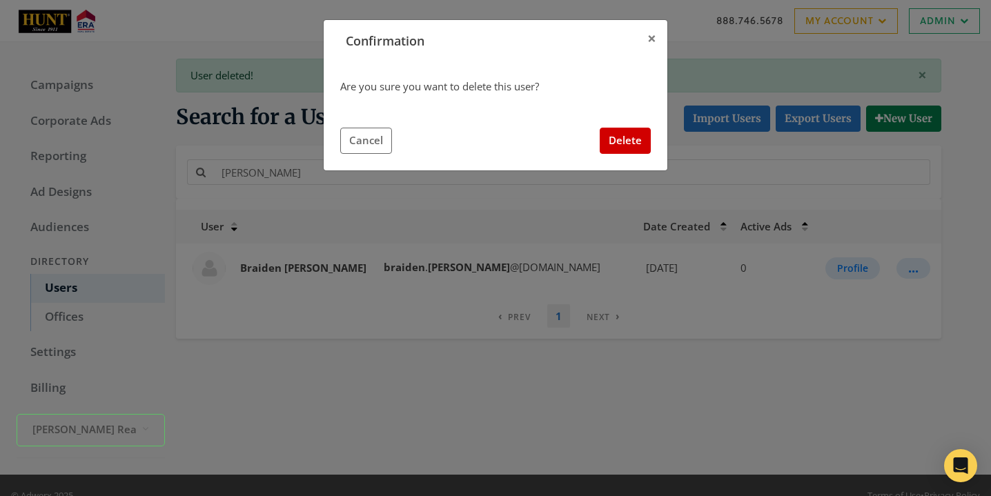
click at [621, 122] on div "Are you sure you want to delete this user? Cancel Delete" at bounding box center [495, 116] width 311 height 75
click at [621, 142] on button "Delete" at bounding box center [625, 141] width 51 height 26
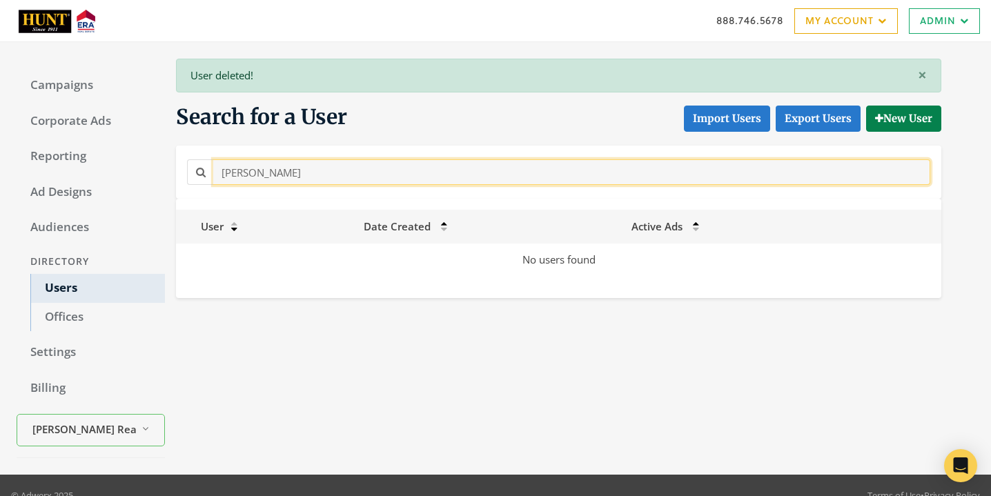
click at [296, 173] on input "[PERSON_NAME]" at bounding box center [571, 172] width 717 height 26
paste input "[PERSON_NAME]"
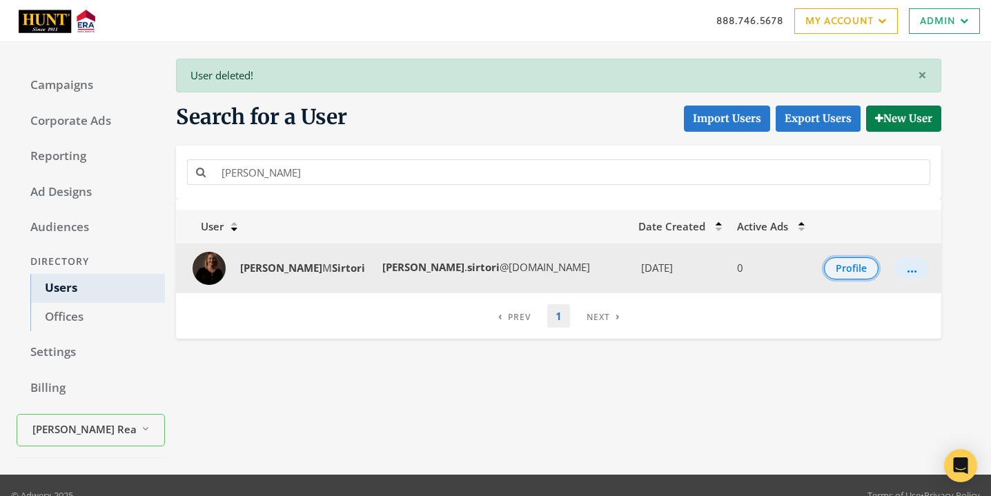
click at [836, 264] on button "Profile" at bounding box center [851, 269] width 55 height 22
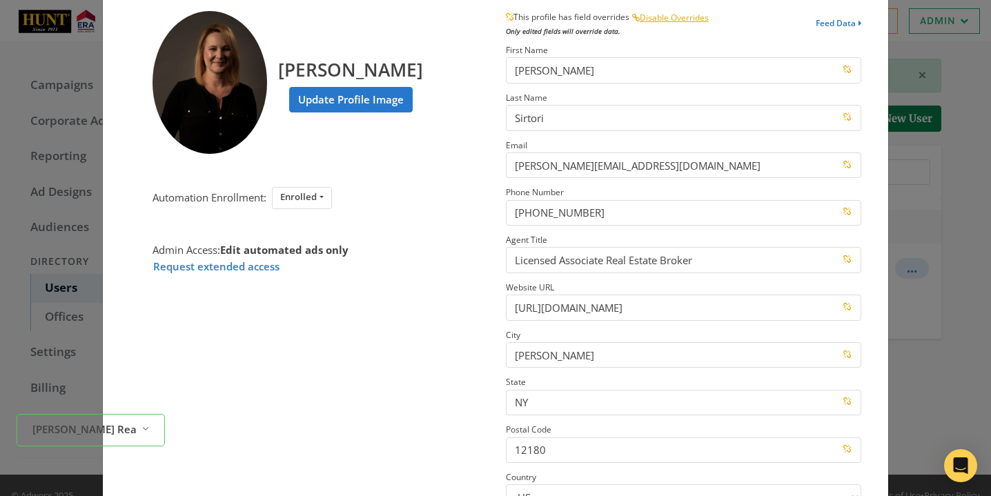
scroll to position [182, 0]
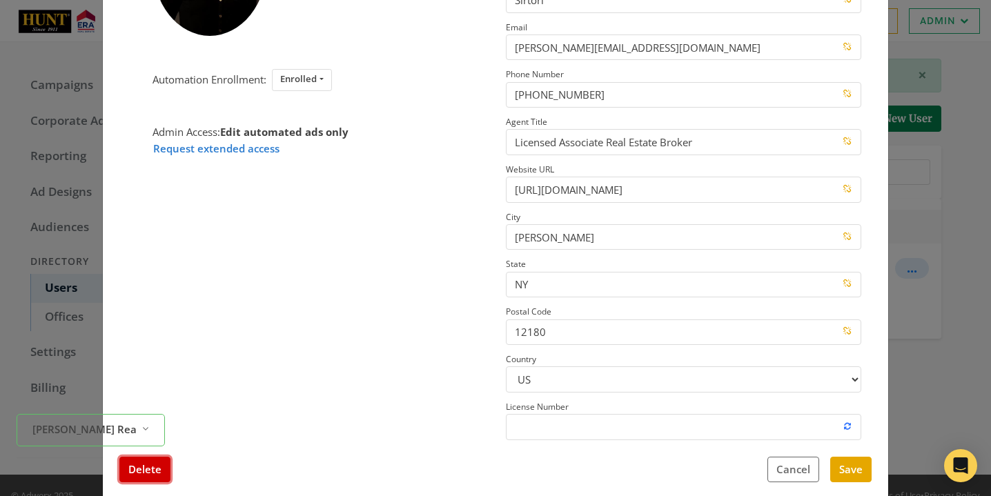
click at [131, 469] on button "Delete" at bounding box center [144, 470] width 51 height 26
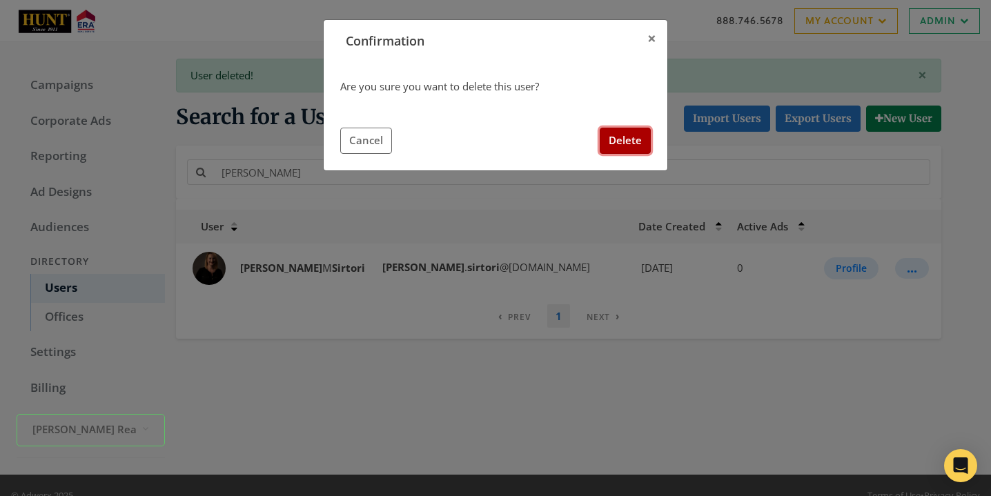
click at [646, 138] on button "Delete" at bounding box center [625, 141] width 51 height 26
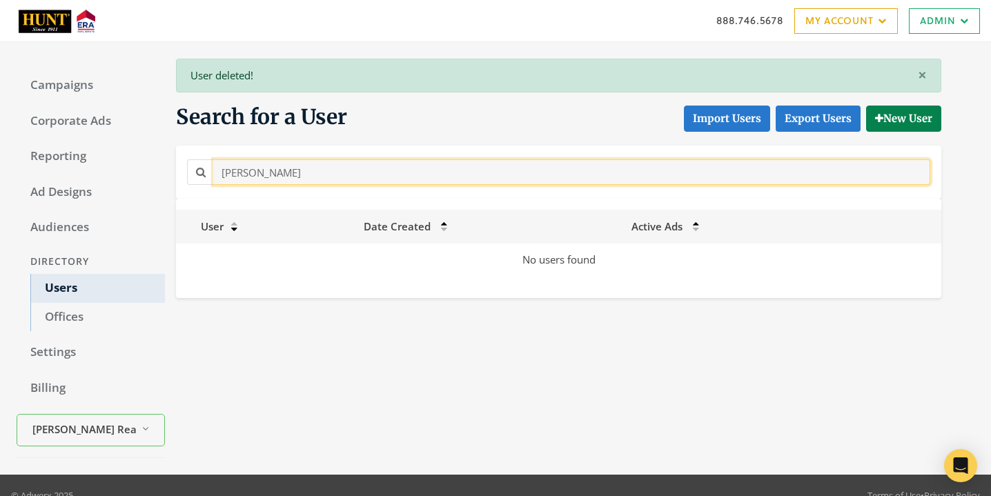
click at [323, 169] on input "[PERSON_NAME]" at bounding box center [571, 172] width 717 height 26
paste input "[PERSON_NAME]"
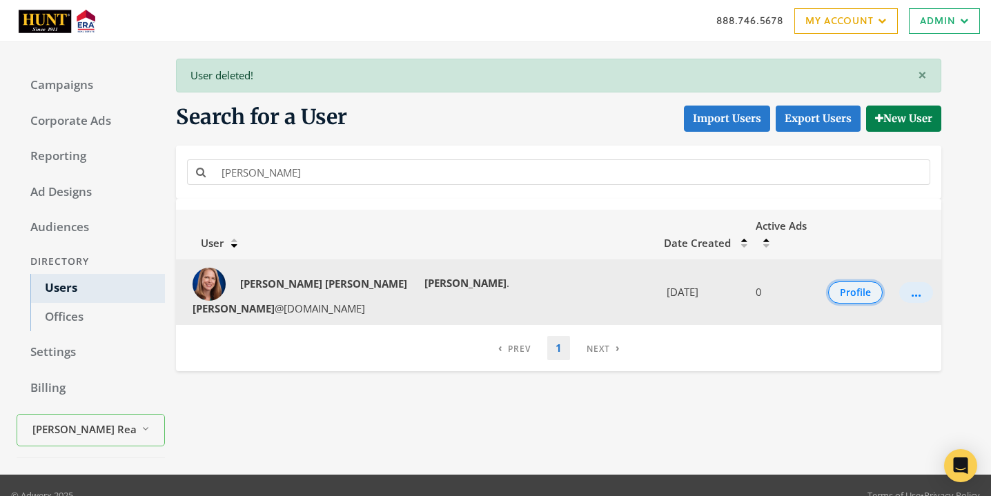
click at [835, 282] on button "Profile" at bounding box center [855, 293] width 55 height 22
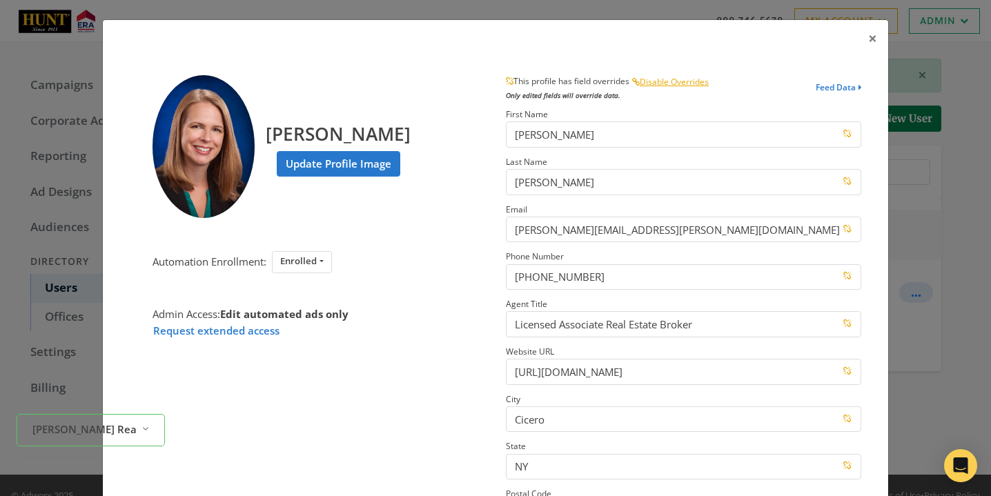
scroll to position [205, 0]
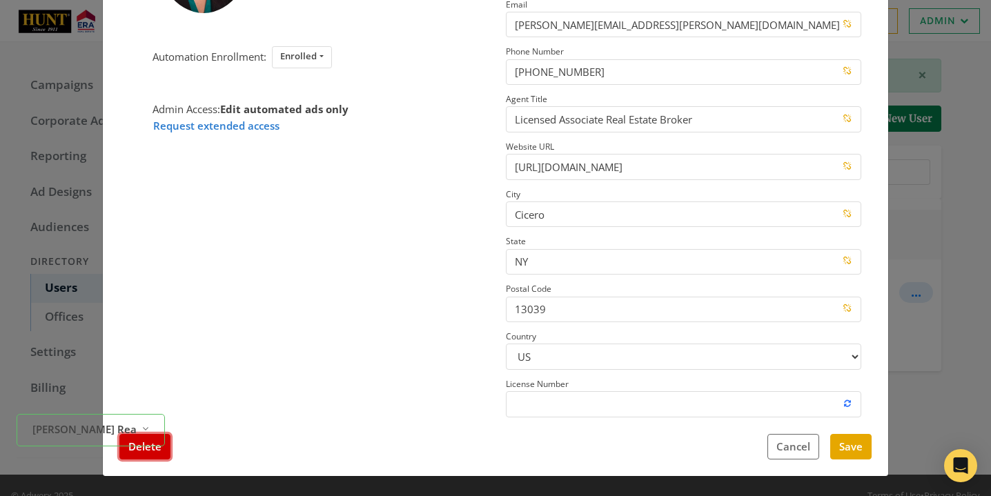
click at [164, 456] on button "Delete" at bounding box center [144, 447] width 51 height 26
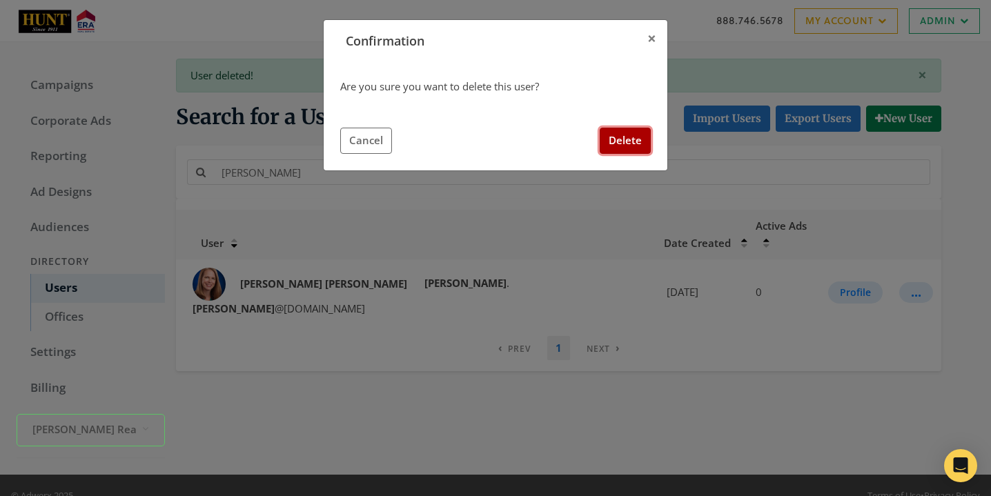
click at [615, 134] on button "Delete" at bounding box center [625, 141] width 51 height 26
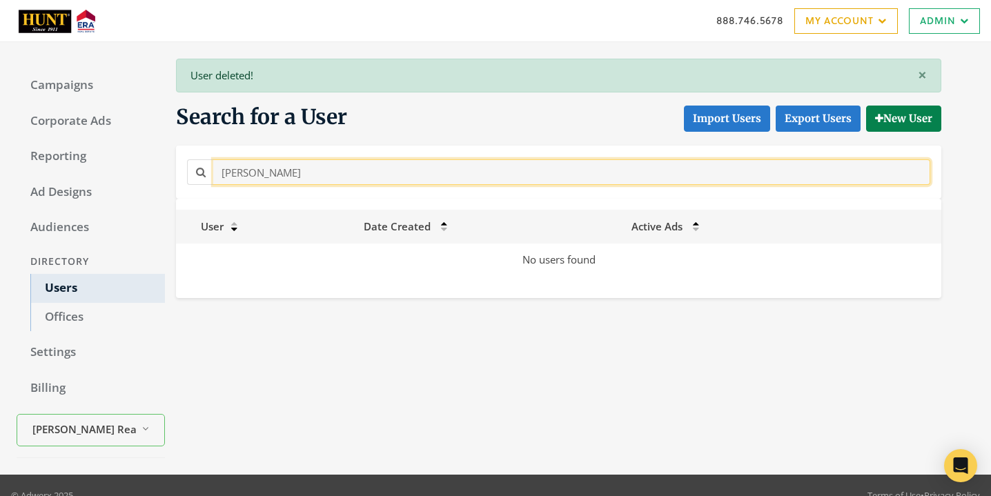
click at [345, 164] on input "[PERSON_NAME]" at bounding box center [571, 172] width 717 height 26
paste input "[PERSON_NAME]"
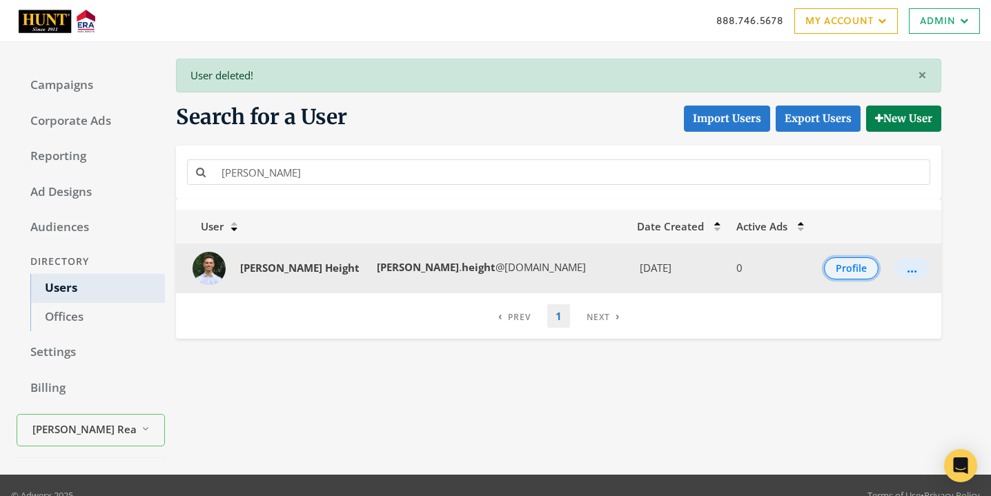
click at [844, 264] on button "Profile" at bounding box center [851, 269] width 55 height 22
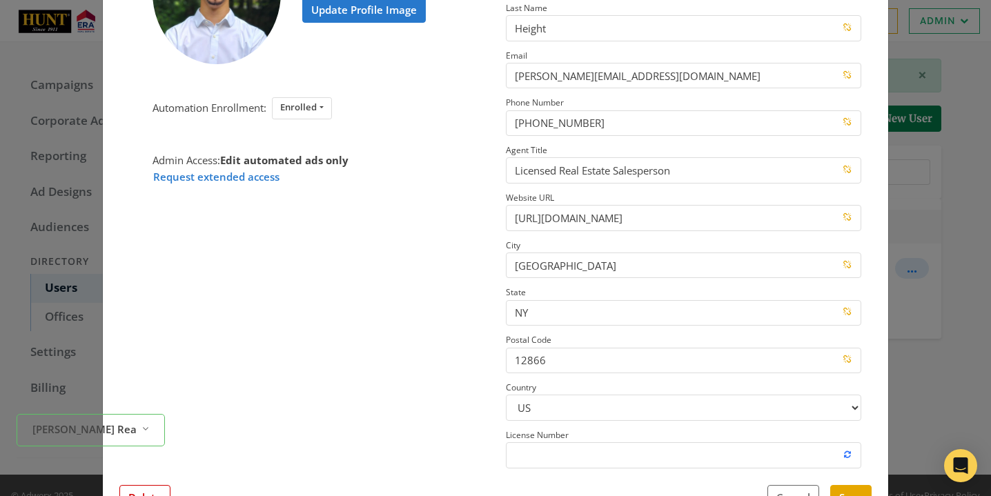
scroll to position [188, 0]
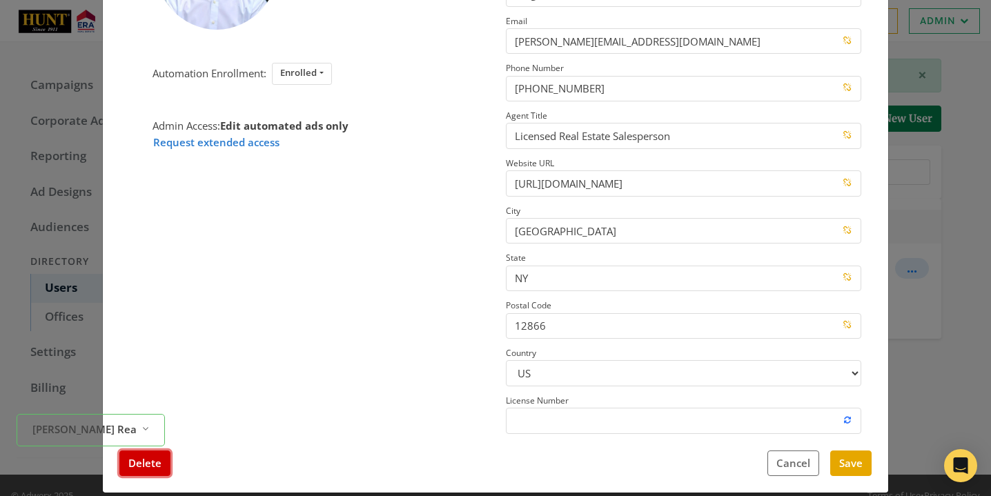
click at [125, 469] on button "Delete" at bounding box center [144, 464] width 51 height 26
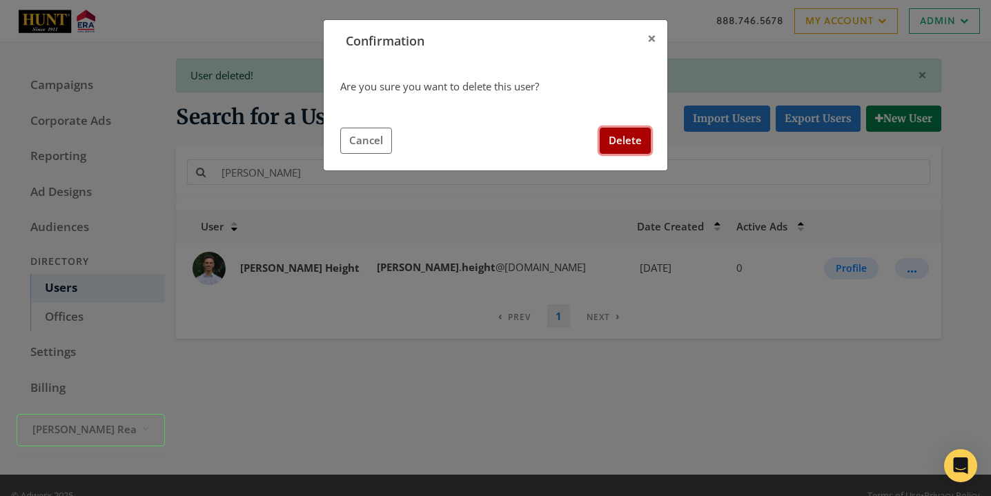
click at [618, 142] on button "Delete" at bounding box center [625, 141] width 51 height 26
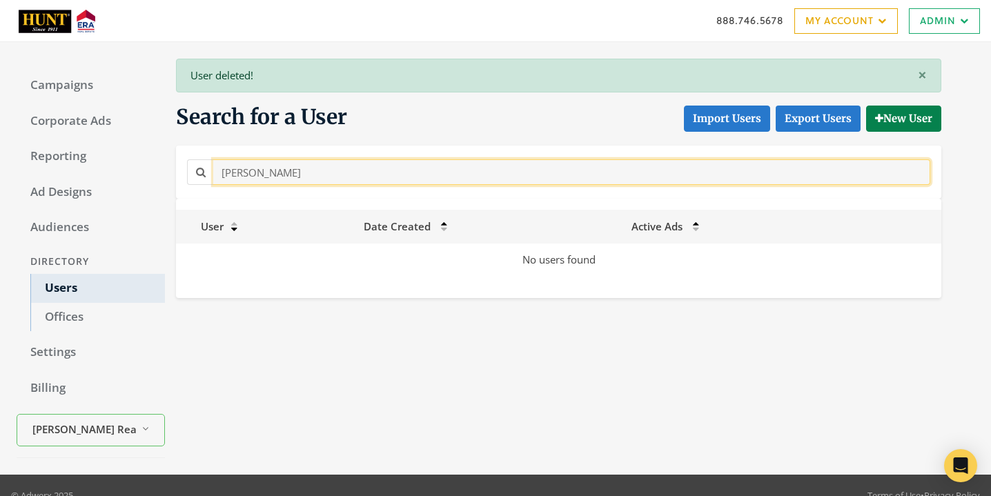
click at [333, 167] on input "[PERSON_NAME]" at bounding box center [571, 172] width 717 height 26
paste input "[PERSON_NAME]"
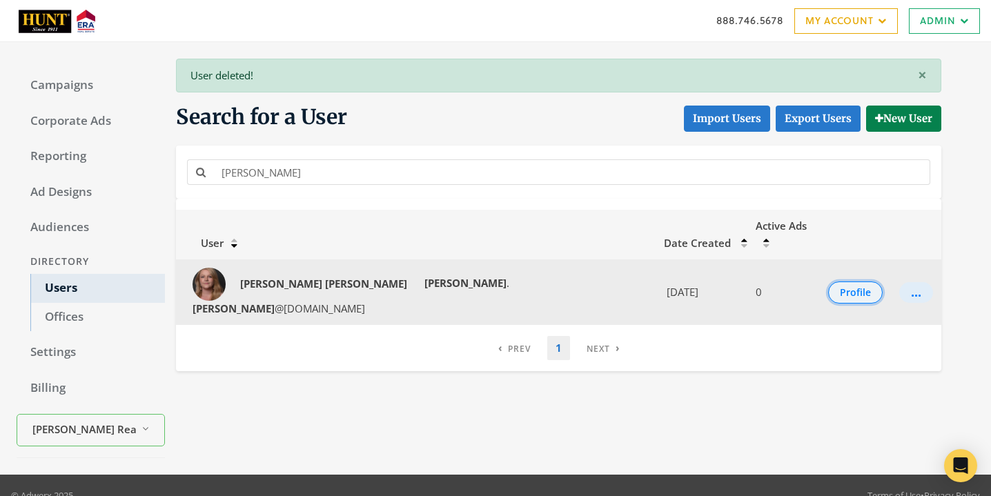
click at [851, 282] on button "Profile" at bounding box center [855, 293] width 55 height 22
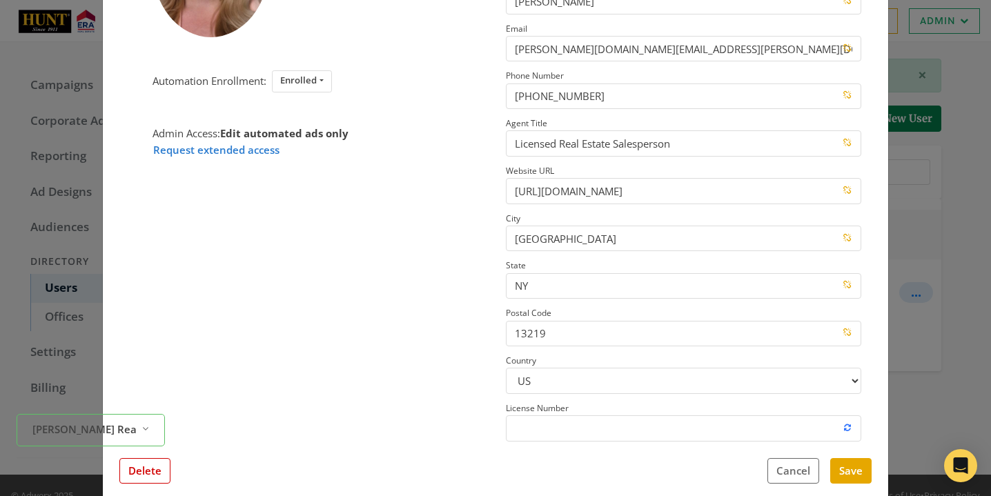
scroll to position [205, 0]
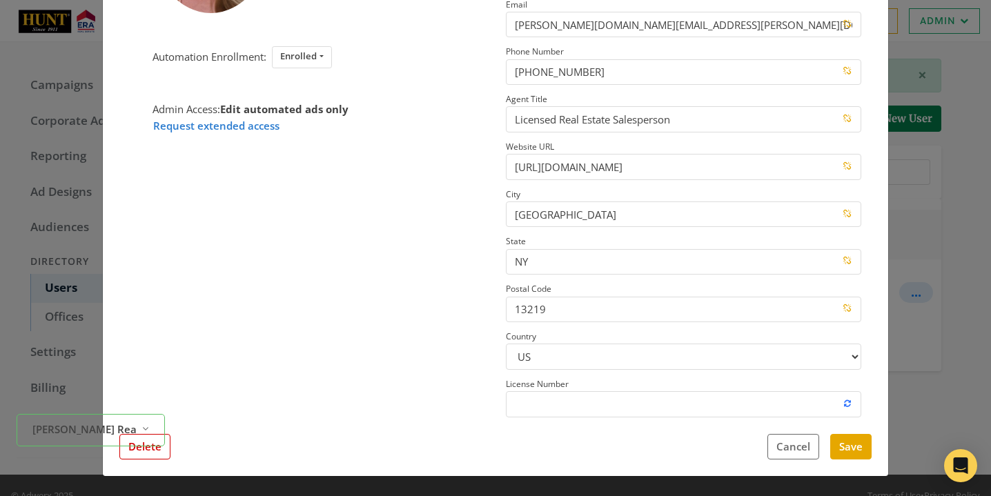
click at [154, 452] on div "[PERSON_NAME] Real Estate Reveal list of [PERSON_NAME] Real Estate" at bounding box center [91, 430] width 148 height 43
click at [154, 456] on button "Delete" at bounding box center [144, 447] width 51 height 26
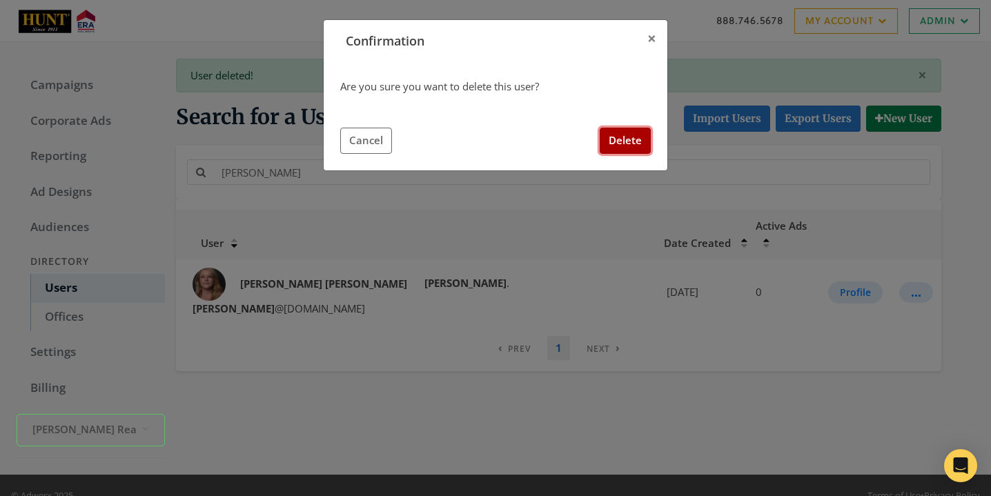
click at [632, 151] on button "Delete" at bounding box center [625, 141] width 51 height 26
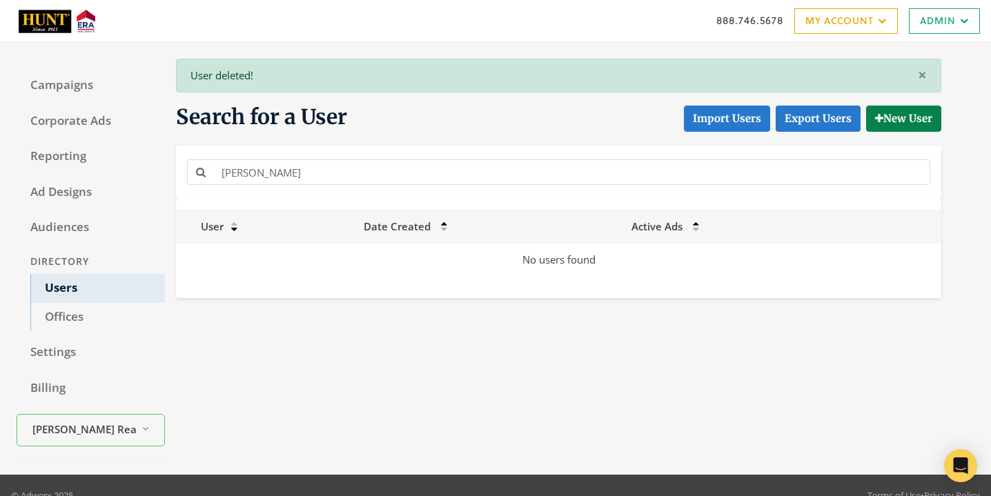
click at [381, 185] on div "[PERSON_NAME]" at bounding box center [559, 172] width 750 height 31
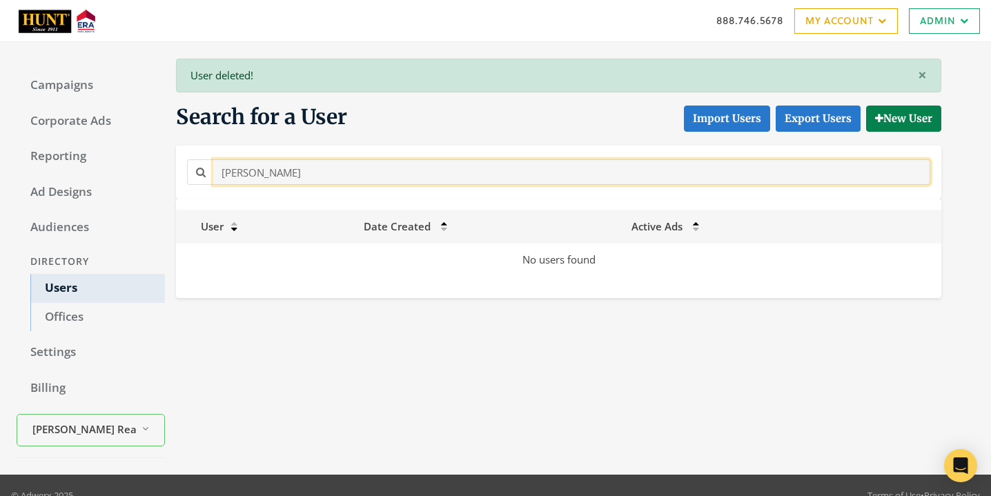
click at [381, 184] on input "[PERSON_NAME]" at bounding box center [571, 172] width 717 height 26
click at [381, 182] on input "[PERSON_NAME]" at bounding box center [571, 172] width 717 height 26
paste input "[PERSON_NAME]"
click at [381, 182] on input "[PERSON_NAME] KimAlexandra [PERSON_NAME]" at bounding box center [571, 172] width 717 height 26
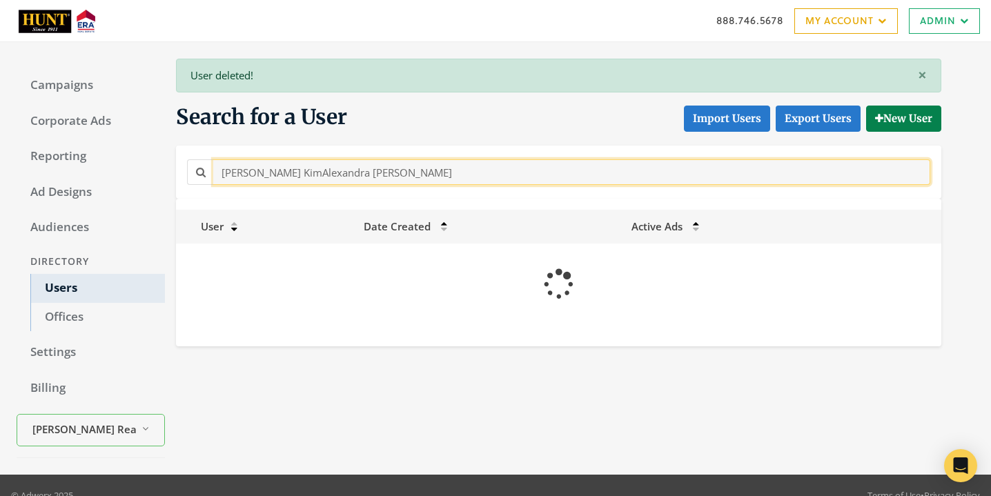
click at [381, 182] on input "[PERSON_NAME] KimAlexandra [PERSON_NAME]" at bounding box center [571, 172] width 717 height 26
paste input "text"
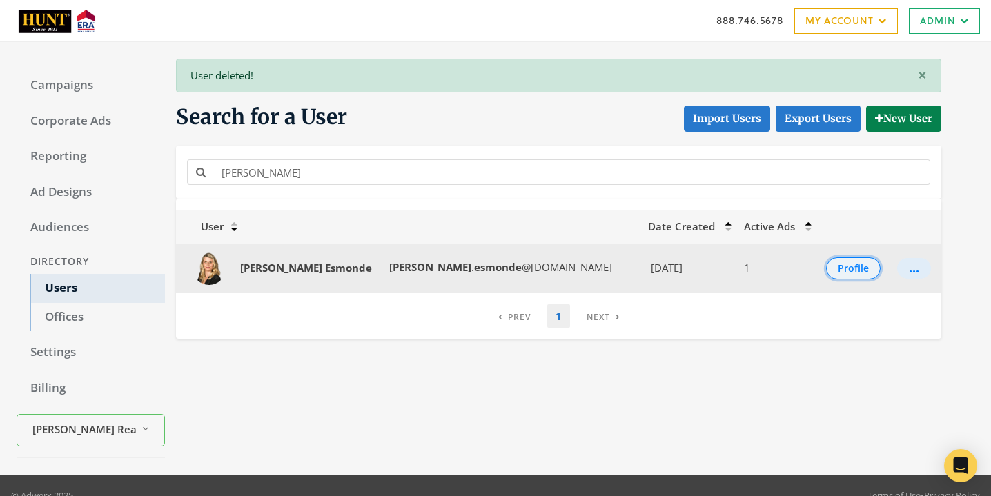
click at [844, 270] on button "Profile" at bounding box center [853, 269] width 55 height 22
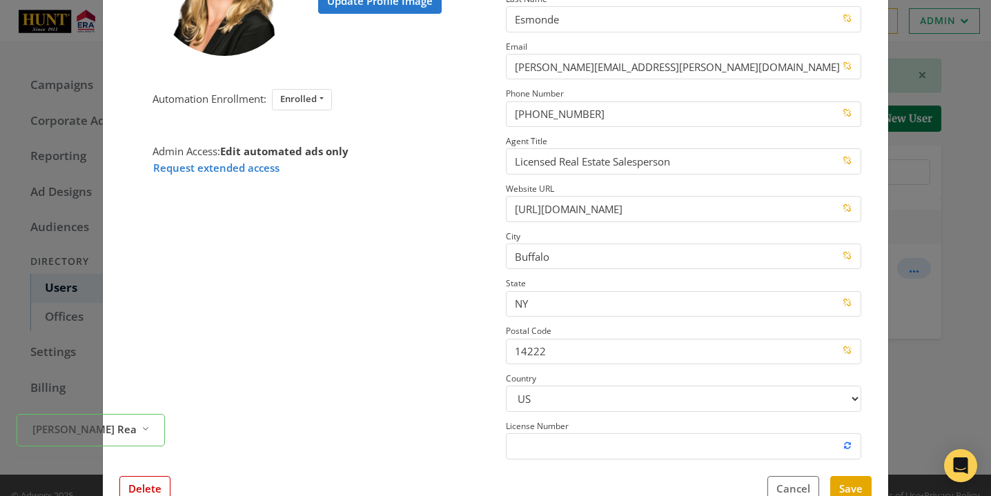
scroll to position [166, 0]
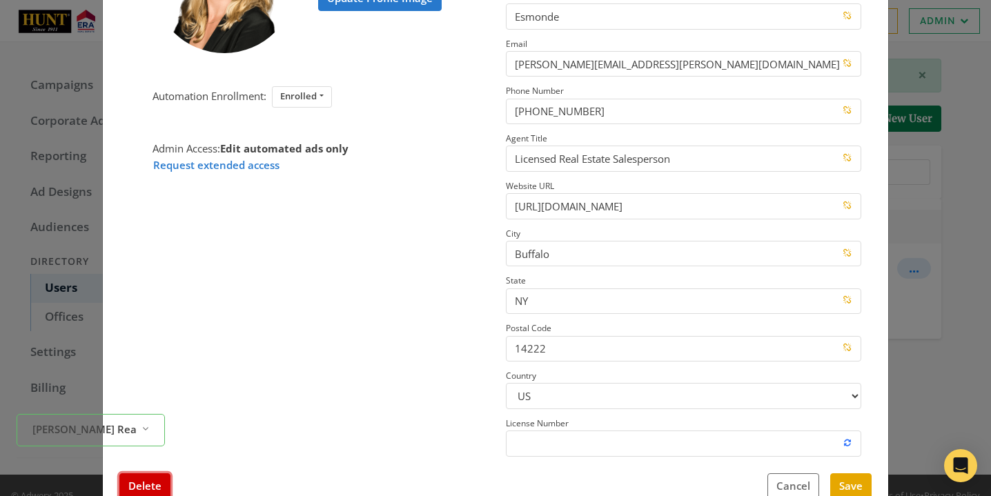
click at [148, 469] on button "Delete" at bounding box center [144, 487] width 51 height 26
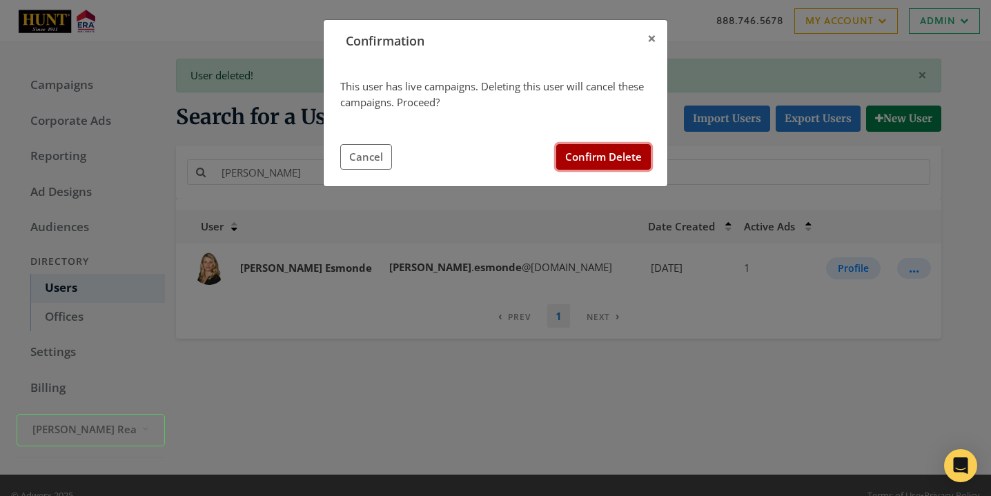
click at [618, 159] on button "Confirm Delete" at bounding box center [603, 157] width 95 height 26
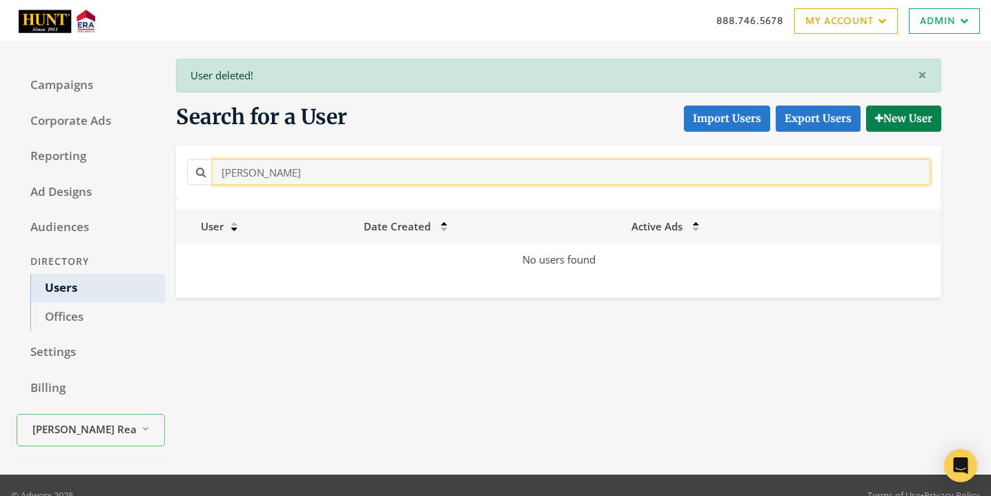
click at [379, 177] on input "[PERSON_NAME]" at bounding box center [571, 172] width 717 height 26
paste input "[PERSON_NAME]"
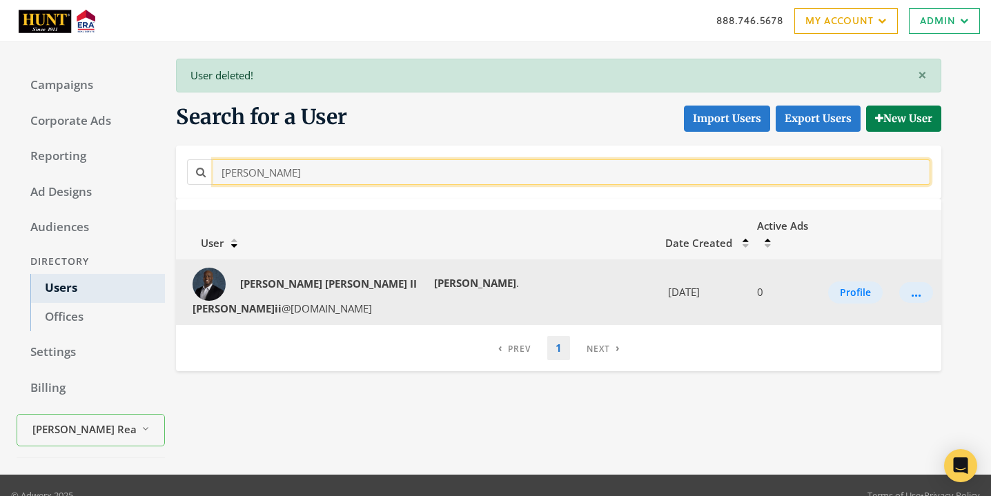
type input "[PERSON_NAME]"
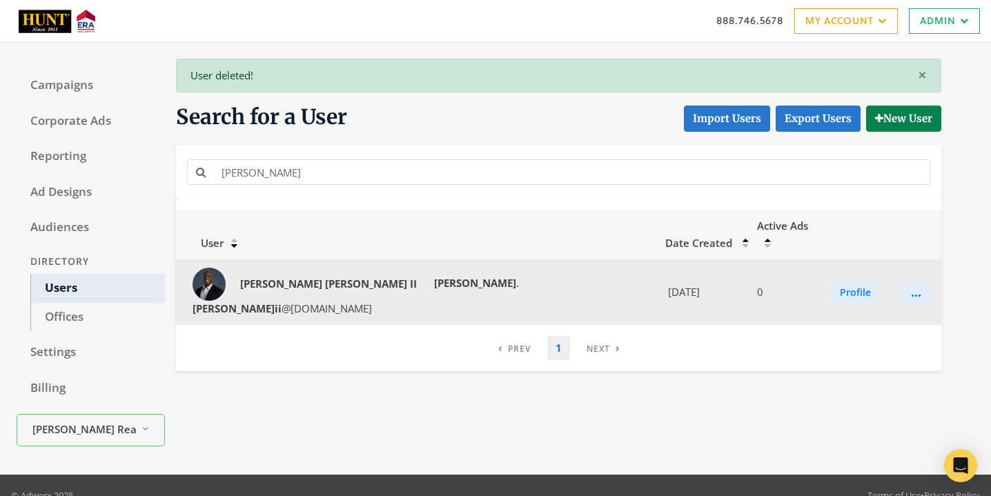
click at [839, 280] on td "Profile" at bounding box center [855, 293] width 71 height 66
click at [840, 282] on button "Profile" at bounding box center [855, 293] width 55 height 22
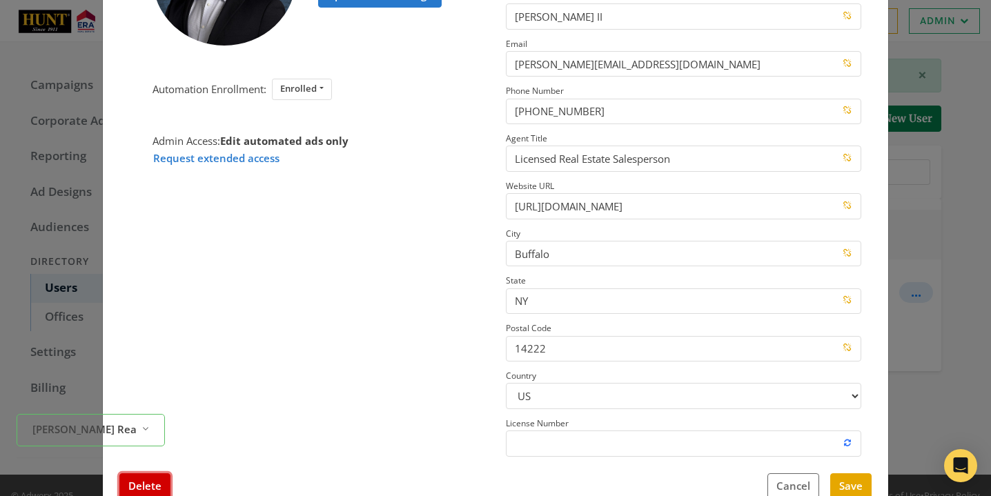
click at [157, 469] on button "Delete" at bounding box center [144, 487] width 51 height 26
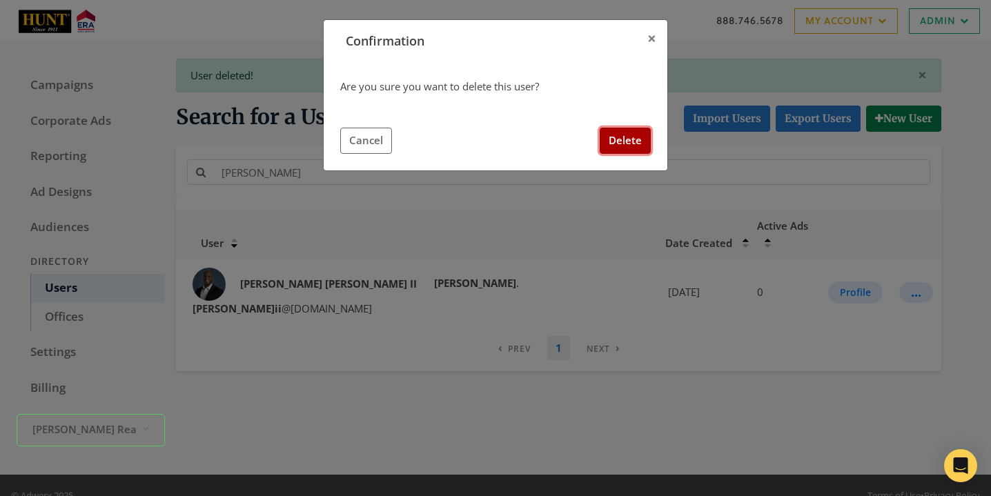
click at [637, 137] on button "Delete" at bounding box center [625, 141] width 51 height 26
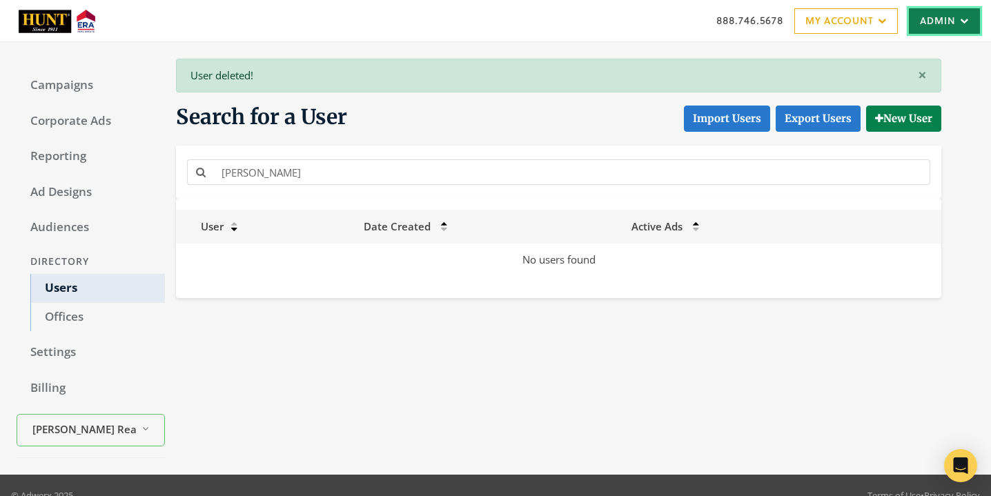
drag, startPoint x: 924, startPoint y: 14, endPoint x: 921, endPoint y: 28, distance: 13.4
click at [924, 14] on link "Admin" at bounding box center [944, 21] width 71 height 26
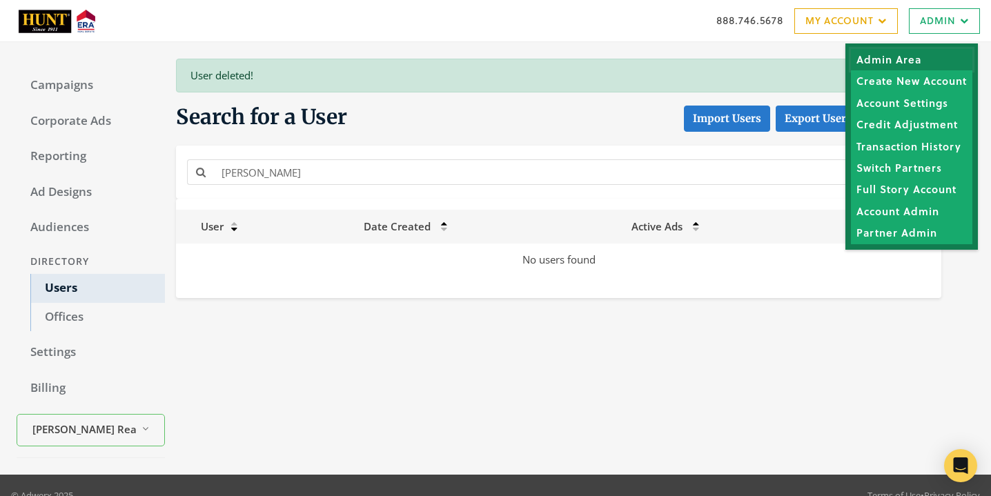
click at [874, 66] on link "Admin Area" at bounding box center [912, 59] width 122 height 21
